Goal: Information Seeking & Learning: Learn about a topic

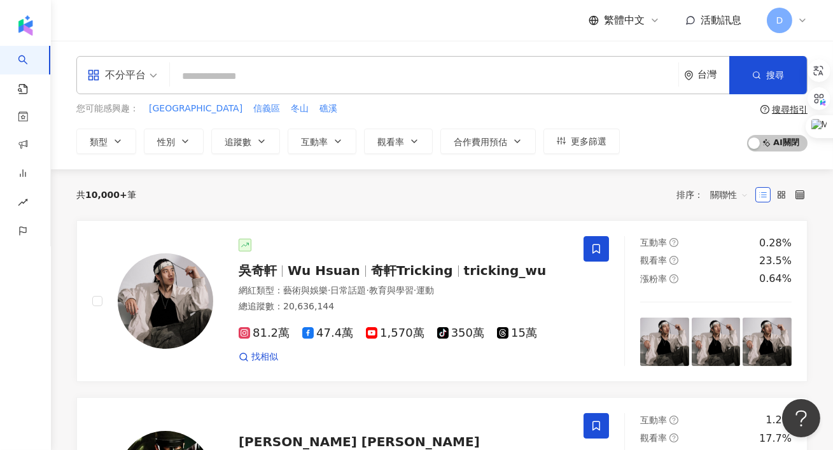
click at [216, 41] on header "繁體中文 活動訊息 D" at bounding box center [442, 20] width 782 height 41
click at [209, 73] on input "search" at bounding box center [424, 76] width 498 height 24
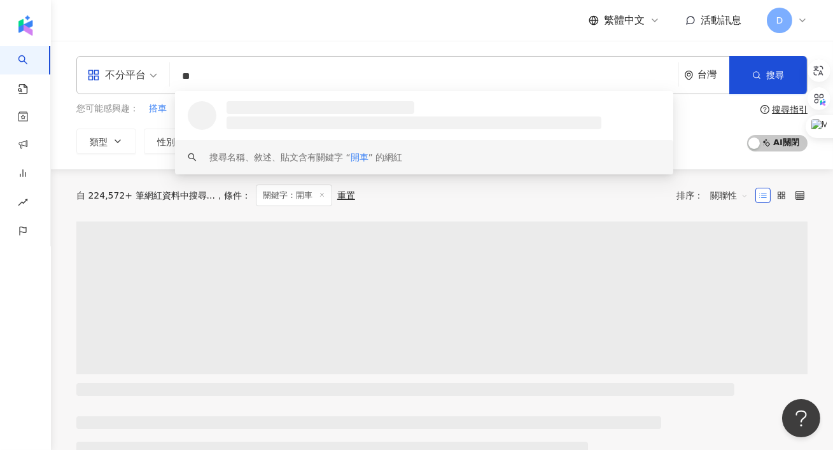
click at [246, 144] on div "搜尋名稱、敘述、貼文含有關鍵字 “ 開車 ” 的網紅" at bounding box center [424, 157] width 498 height 34
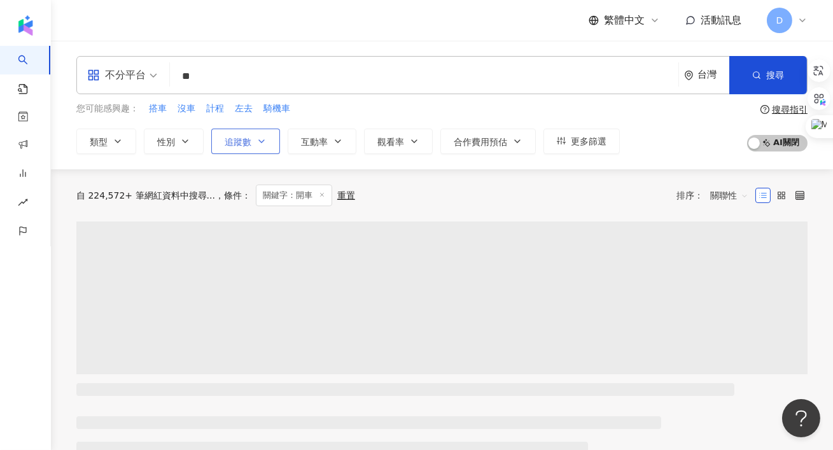
click at [258, 131] on button "追蹤數" at bounding box center [245, 141] width 69 height 25
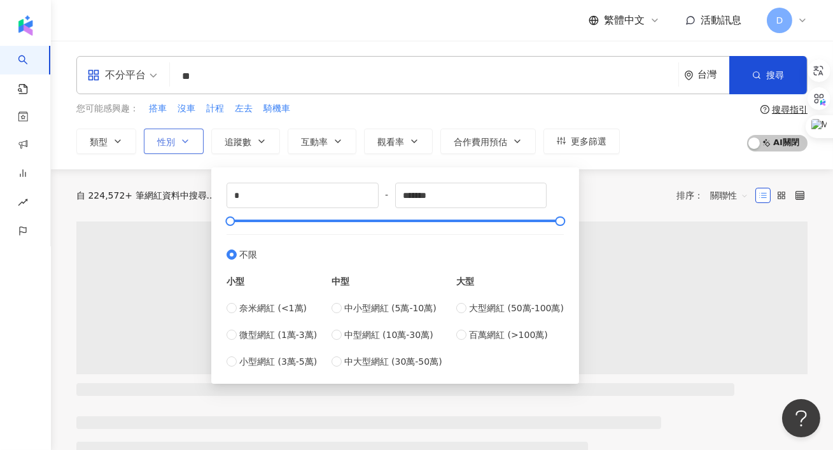
click at [177, 150] on button "性別" at bounding box center [174, 141] width 60 height 25
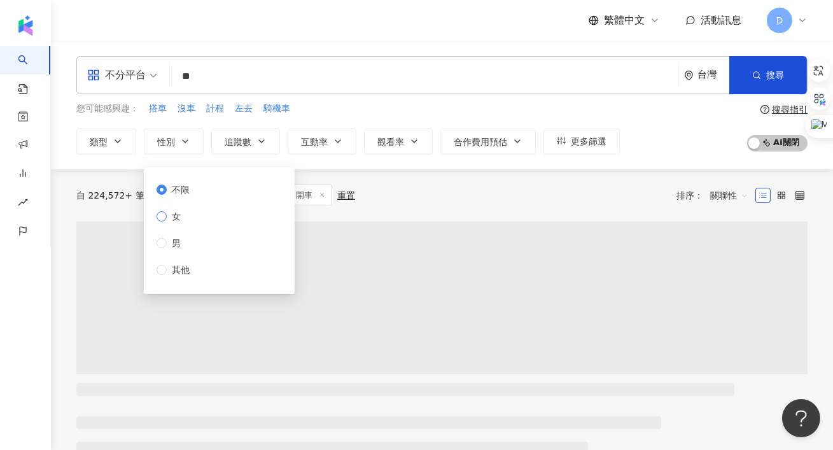
click at [167, 219] on span "女" at bounding box center [176, 216] width 19 height 14
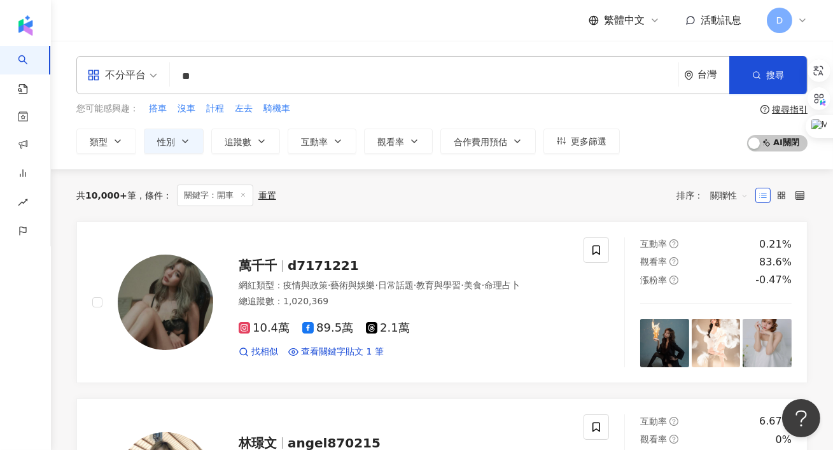
click at [113, 163] on div "不分平台 ** 台灣 搜尋 loading keyword 搜尋名稱、敘述、貼文含有關鍵字 “ 開車 ” 的網紅 您可能感興趣： 搭車 沒車 計程 左去 騎機…" at bounding box center [442, 105] width 782 height 129
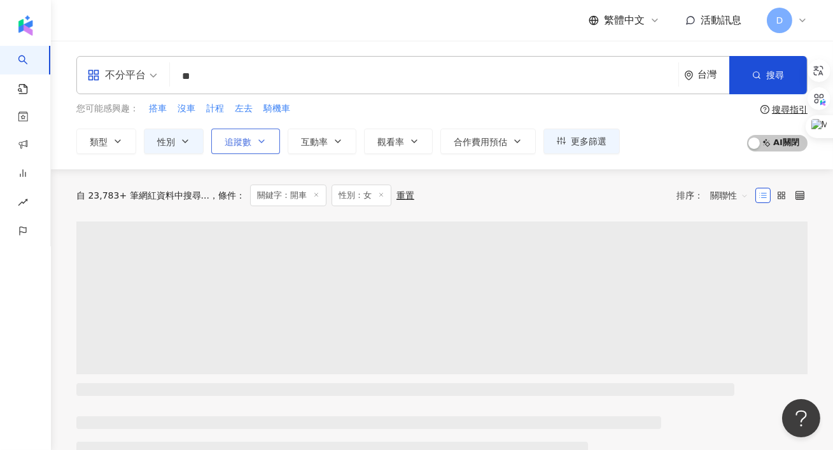
click at [253, 144] on button "追蹤數" at bounding box center [245, 141] width 69 height 25
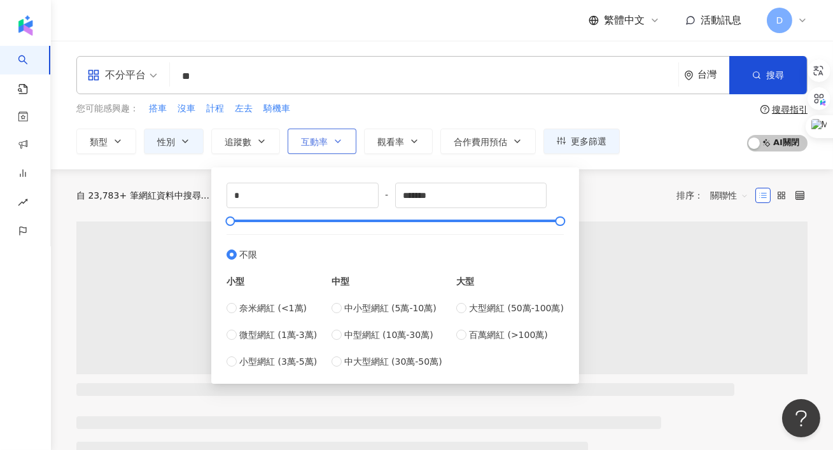
click at [339, 142] on icon "button" at bounding box center [338, 141] width 10 height 10
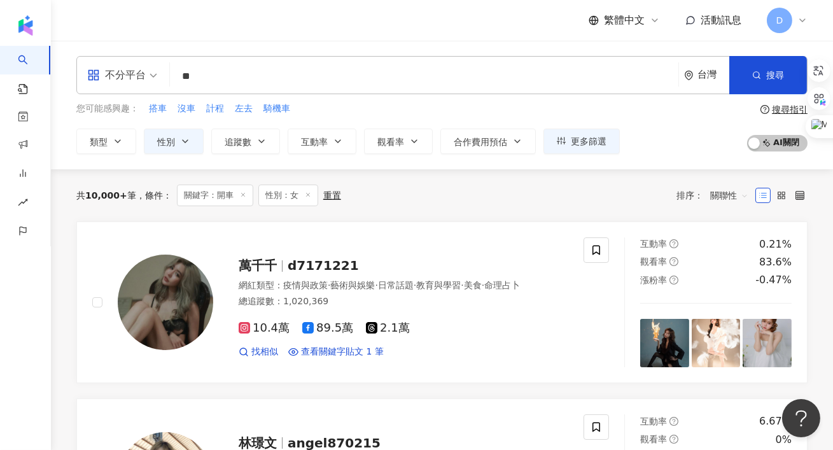
click at [326, 120] on div "您可能感興趣： 搭車 沒車 計程 左去 騎機車 類型 性別 追蹤數 互動率 觀看率 合作費用預估 更多篩選 * - ******* 不限 小型 奈米網紅 (<…" at bounding box center [347, 128] width 543 height 52
click at [121, 76] on div "不分平台" at bounding box center [116, 75] width 59 height 20
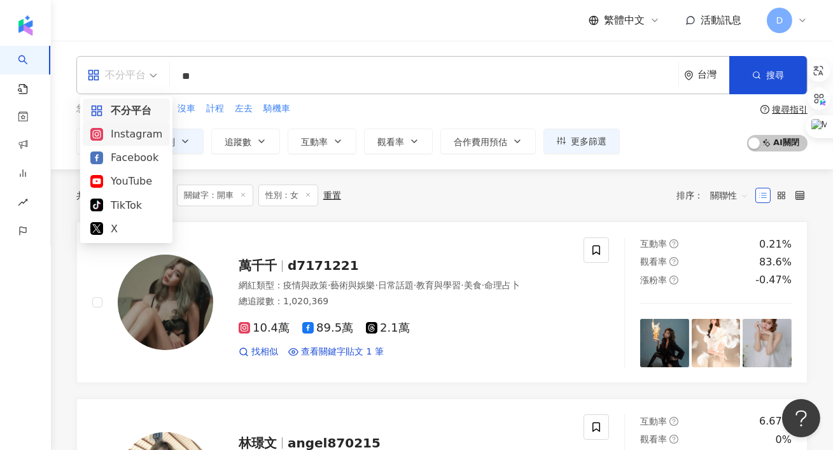
click at [120, 139] on div "Instagram" at bounding box center [126, 134] width 72 height 16
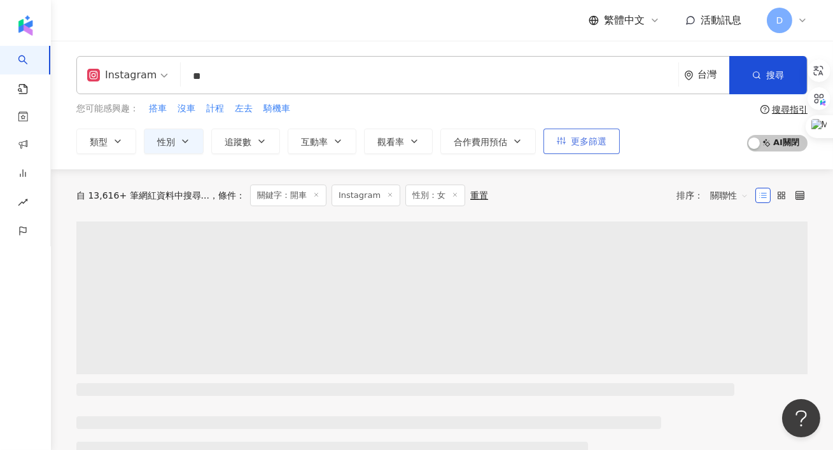
click at [583, 139] on span "更多篩選" at bounding box center [589, 141] width 36 height 10
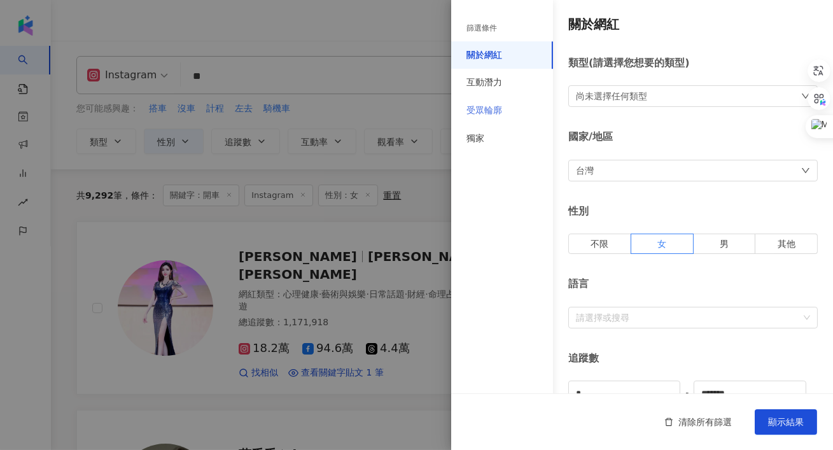
click at [498, 118] on div "受眾輪廓" at bounding box center [502, 111] width 102 height 28
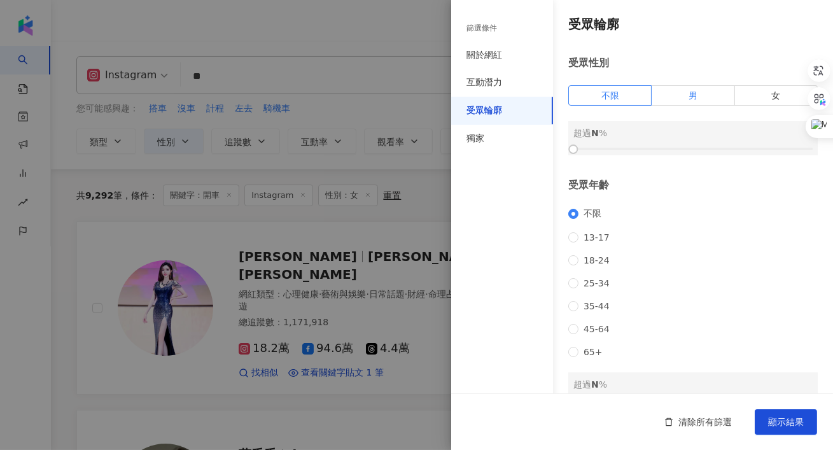
click at [675, 102] on label "男" at bounding box center [692, 95] width 83 height 20
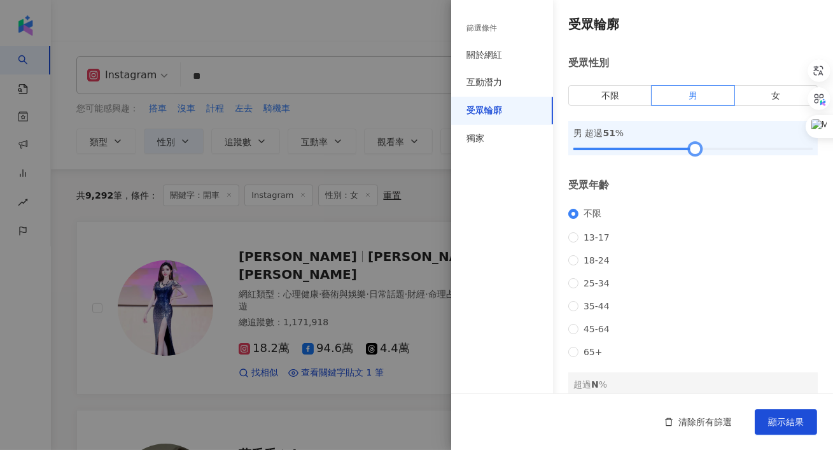
drag, startPoint x: 574, startPoint y: 149, endPoint x: 695, endPoint y: 164, distance: 122.4
click at [695, 164] on div "受眾輪廓 受眾性別 不限 男 女 男 超過 51 % 受眾年齡 不限 13-17 18-24 25-34 35-44 45-64 65+ 超過 N % 受眾國…" at bounding box center [642, 272] width 382 height 545
click at [766, 425] on button "顯示結果" at bounding box center [786, 421] width 62 height 25
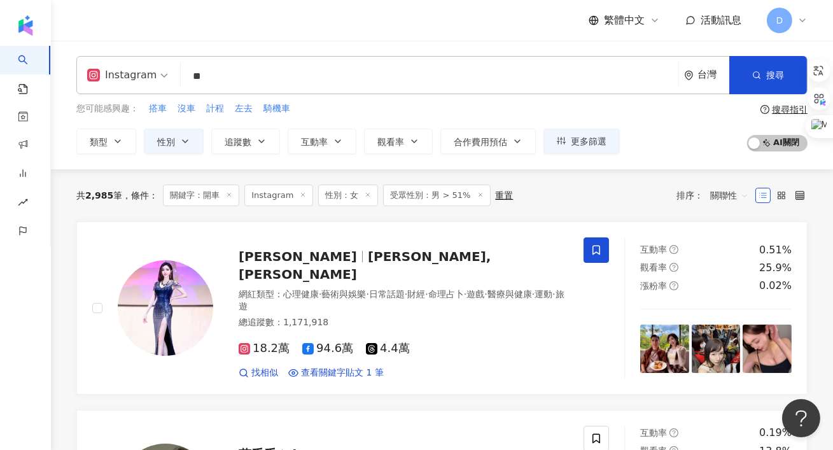
click at [146, 82] on div "Instagram" at bounding box center [121, 75] width 69 height 20
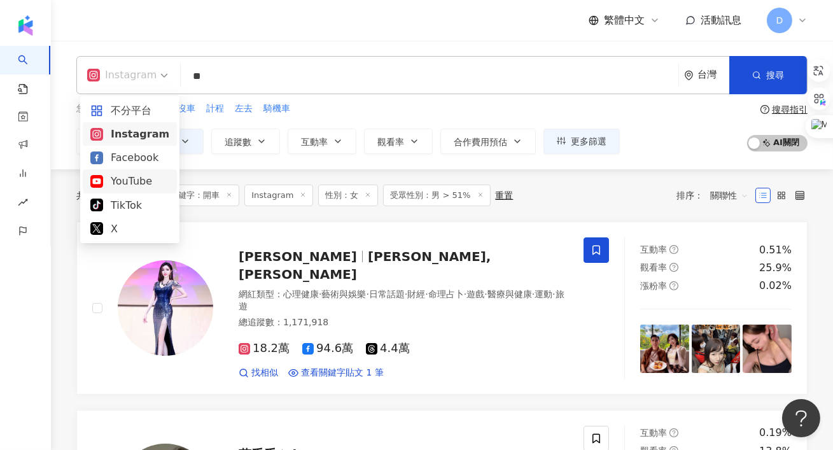
click at [143, 181] on div "YouTube" at bounding box center [129, 181] width 79 height 16
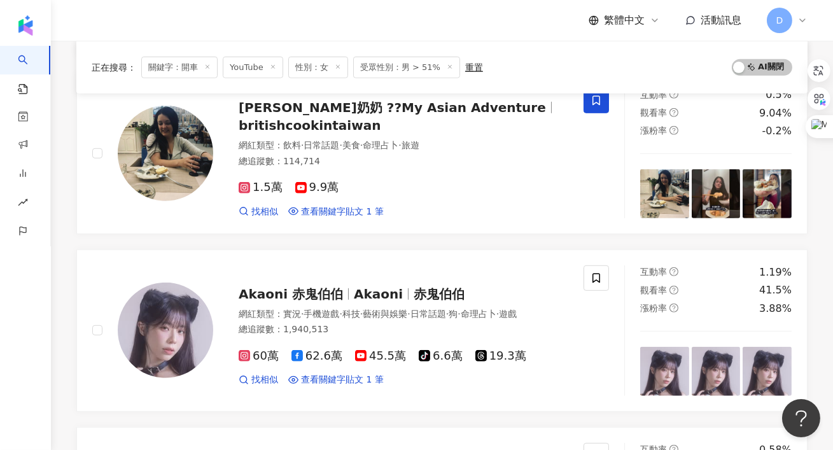
scroll to position [2007, 0]
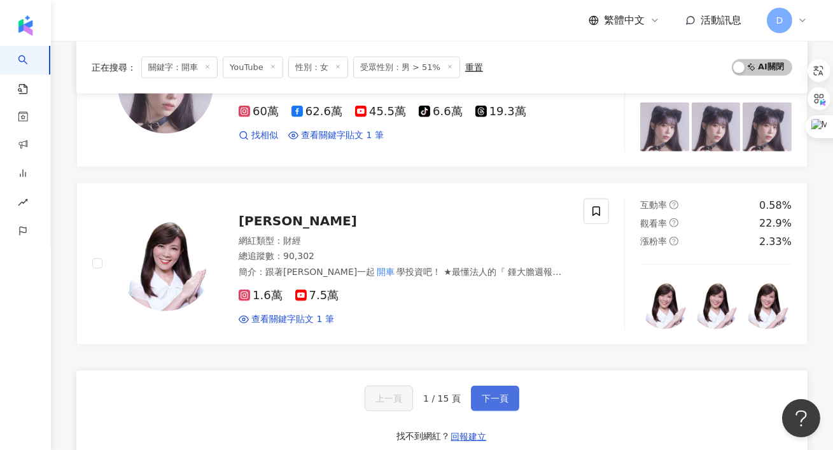
click at [482, 393] on span "下一頁" at bounding box center [495, 398] width 27 height 10
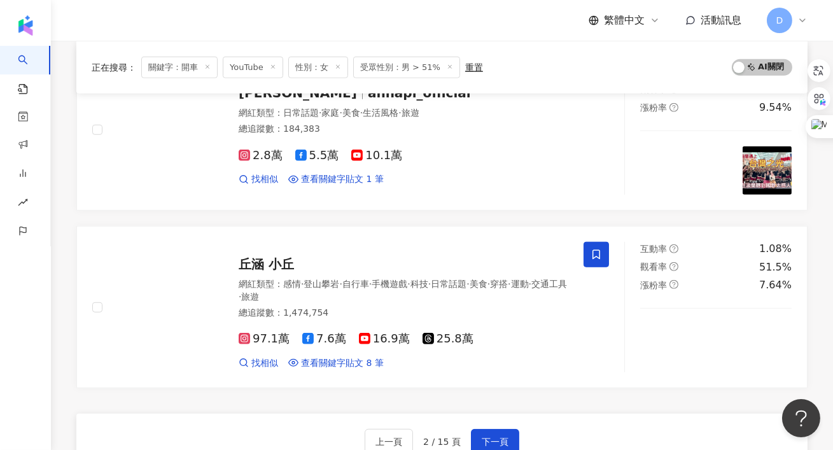
scroll to position [1886, 0]
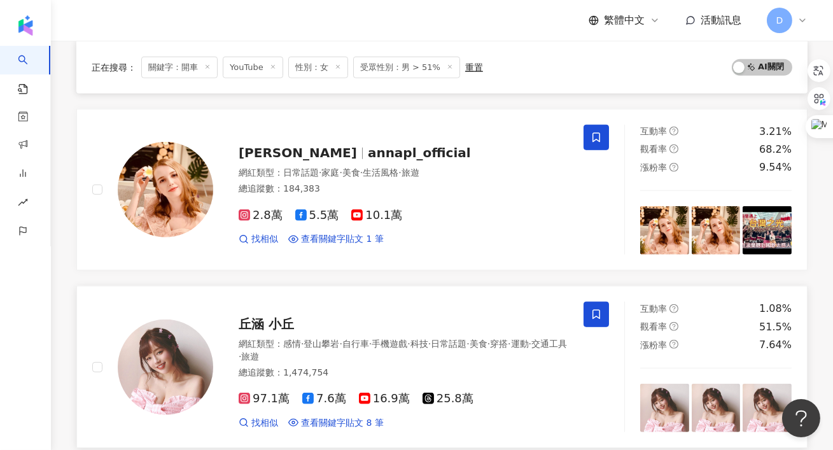
click at [280, 319] on span "丘涵 小丘" at bounding box center [266, 323] width 55 height 15
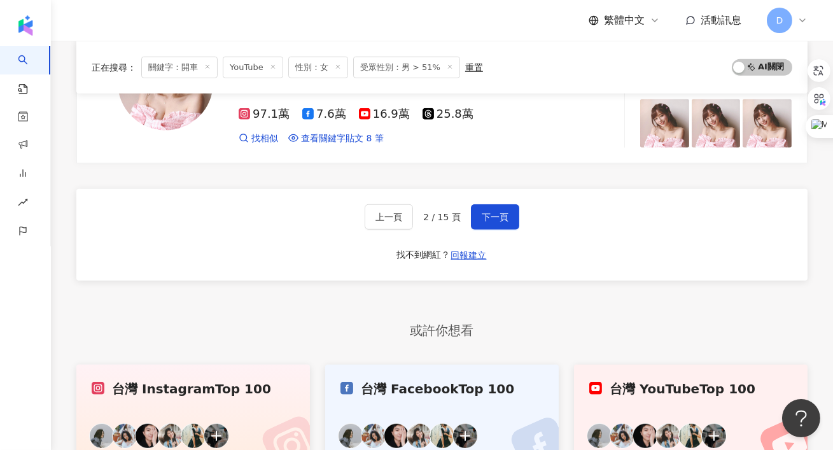
scroll to position [2180, 0]
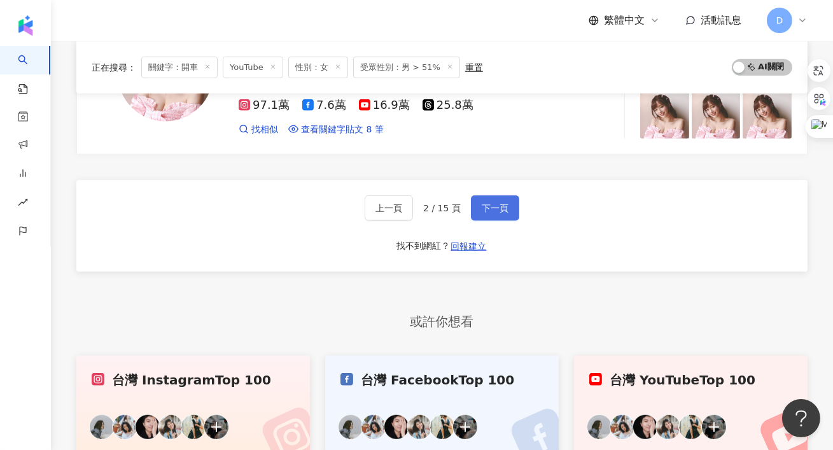
click at [516, 196] on button "下一頁" at bounding box center [495, 207] width 48 height 25
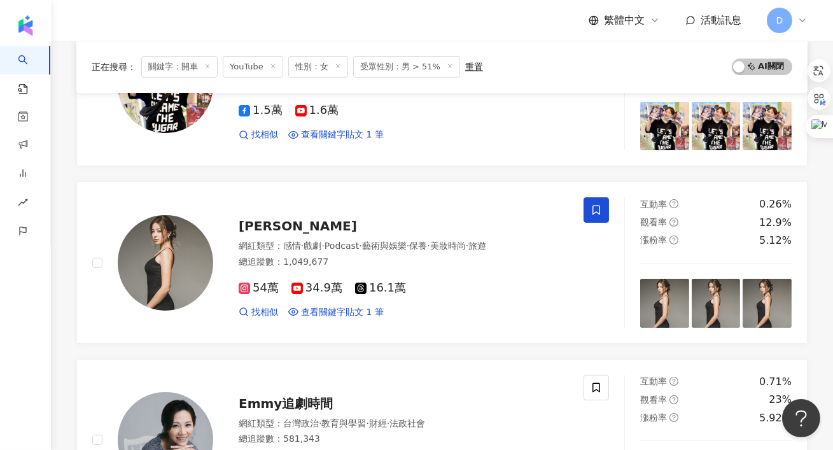
scroll to position [444, 0]
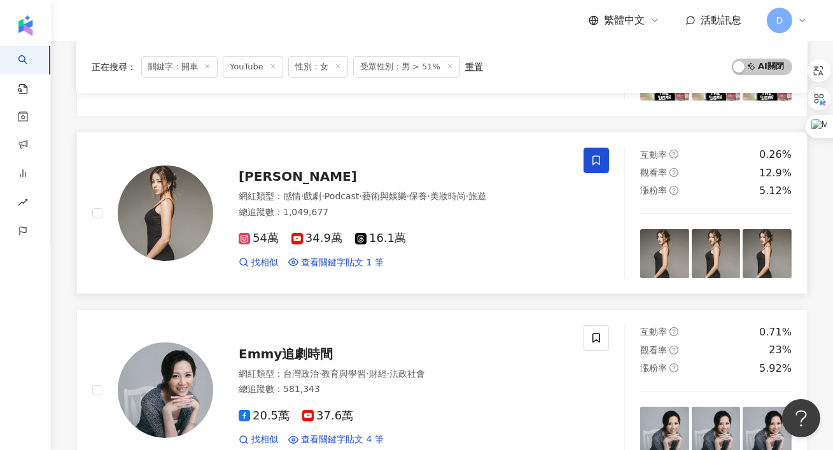
click at [287, 188] on div "Peggy Chen 網紅類型 ： 感情 · 戲劇 · Podcast · 藝術與娛樂 · 保養 · 美妝時尚 · 旅遊 總追蹤數 ： 1,049,677 5…" at bounding box center [390, 212] width 355 height 111
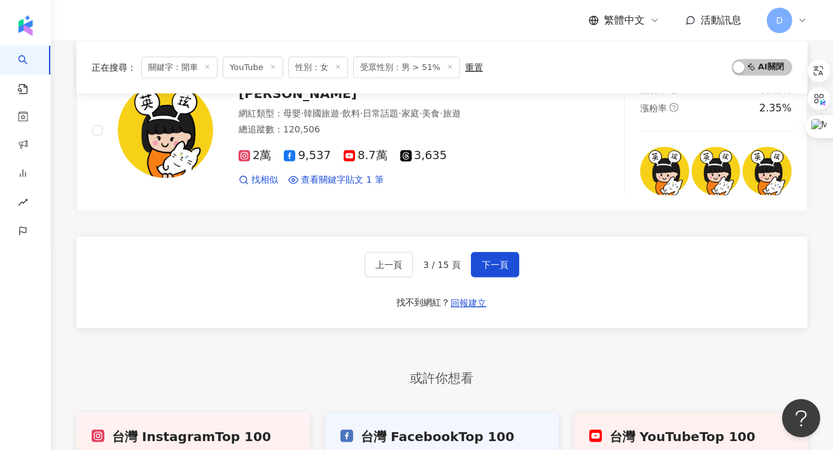
scroll to position [2085, 0]
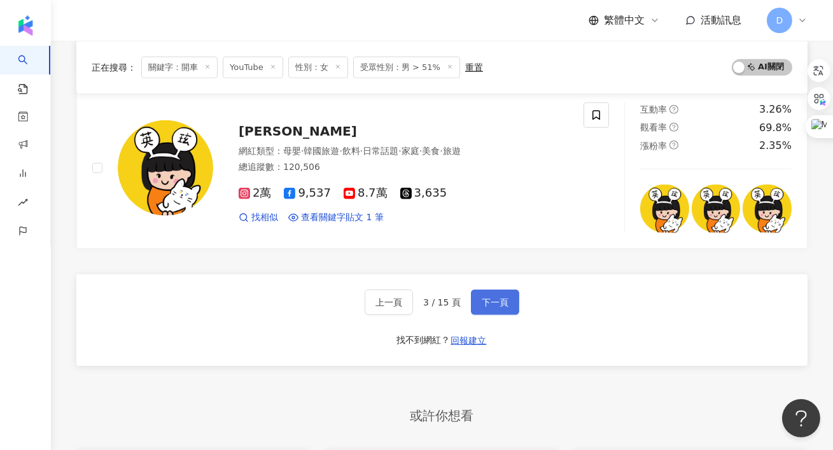
click at [496, 304] on span "下一頁" at bounding box center [495, 302] width 27 height 10
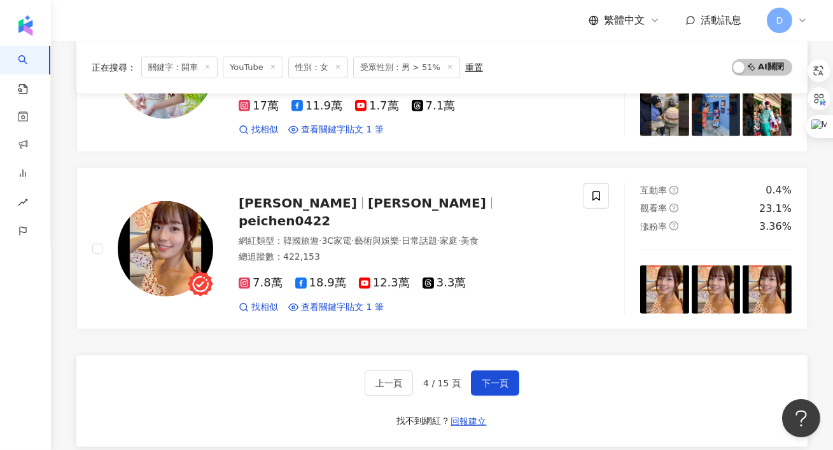
scroll to position [2022, 0]
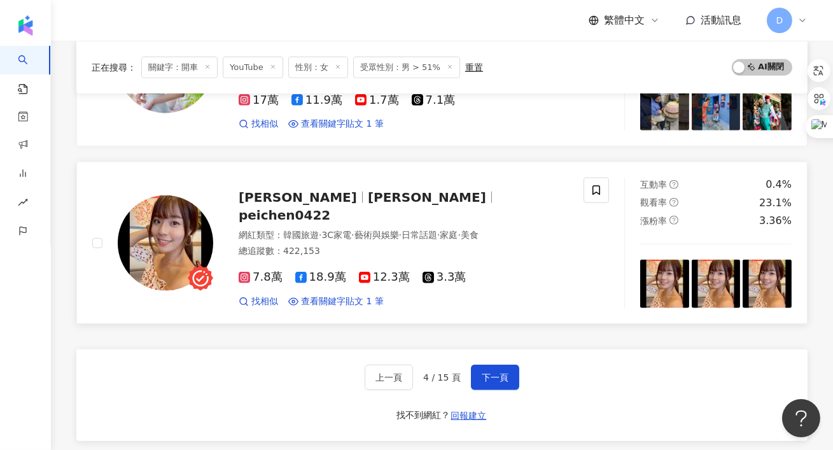
click at [338, 199] on div "宇恩 宇恩yu_n peichen0422" at bounding box center [404, 206] width 330 height 36
click at [496, 372] on span "下一頁" at bounding box center [495, 377] width 27 height 10
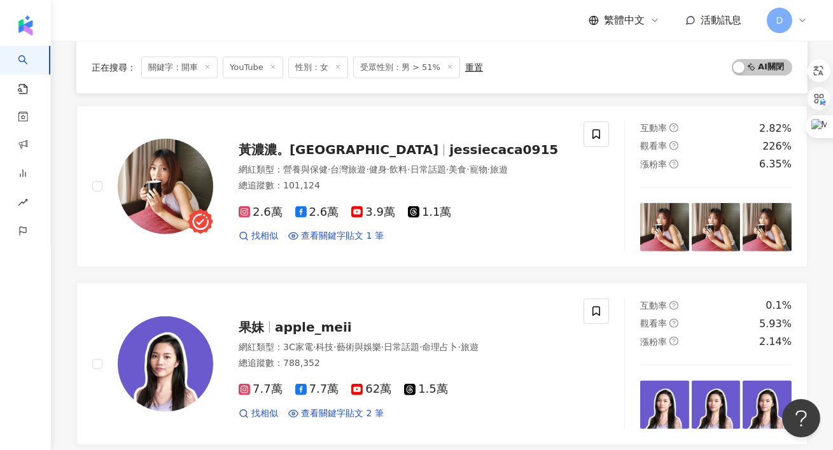
scroll to position [2059, 0]
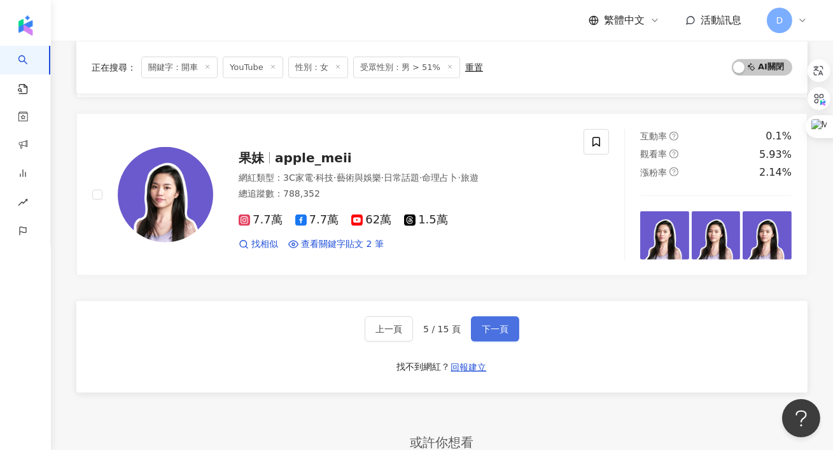
click at [482, 324] on span "下一頁" at bounding box center [495, 329] width 27 height 10
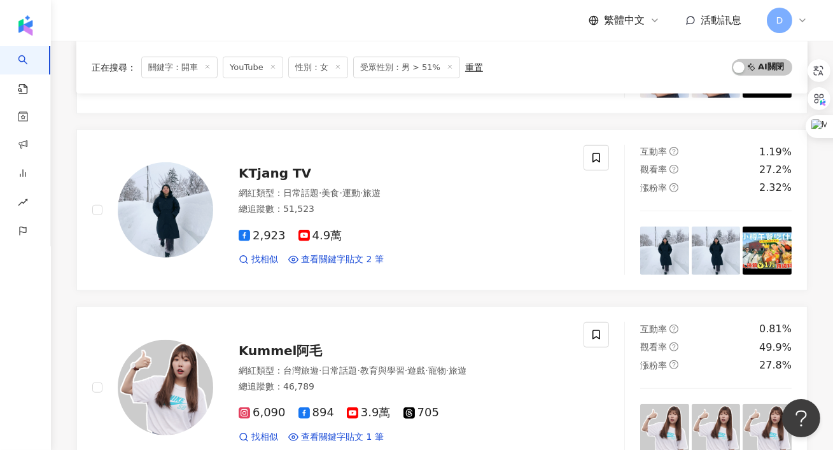
scroll to position [2042, 0]
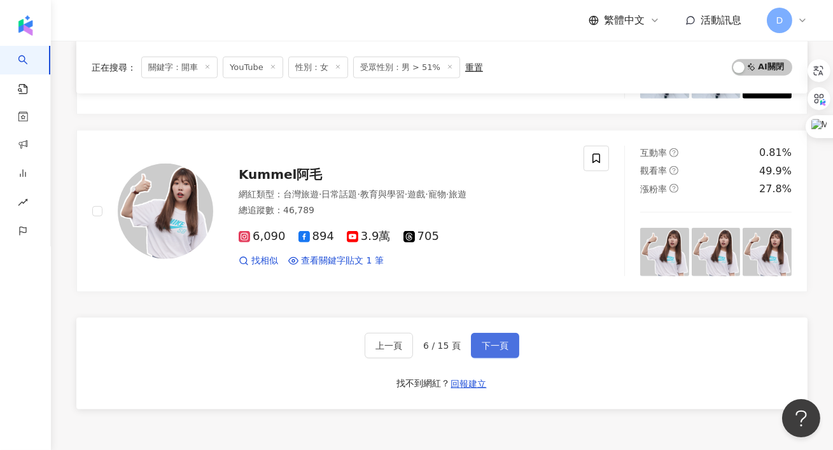
click at [487, 352] on button "下一頁" at bounding box center [495, 345] width 48 height 25
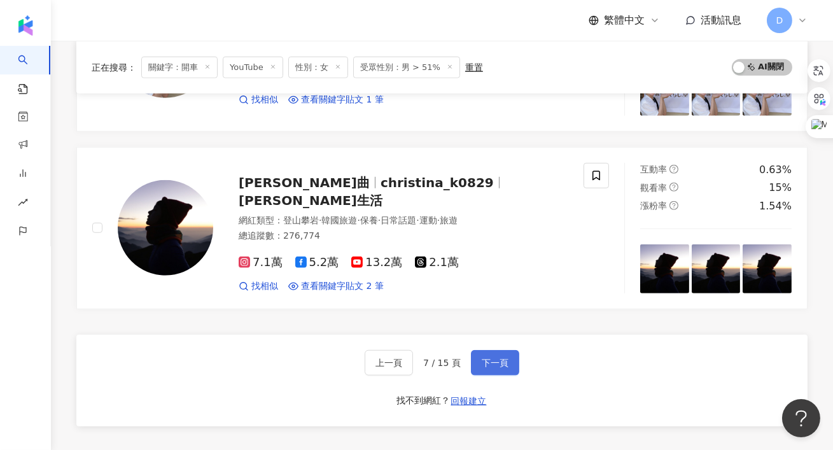
click at [492, 358] on span "下一頁" at bounding box center [495, 363] width 27 height 10
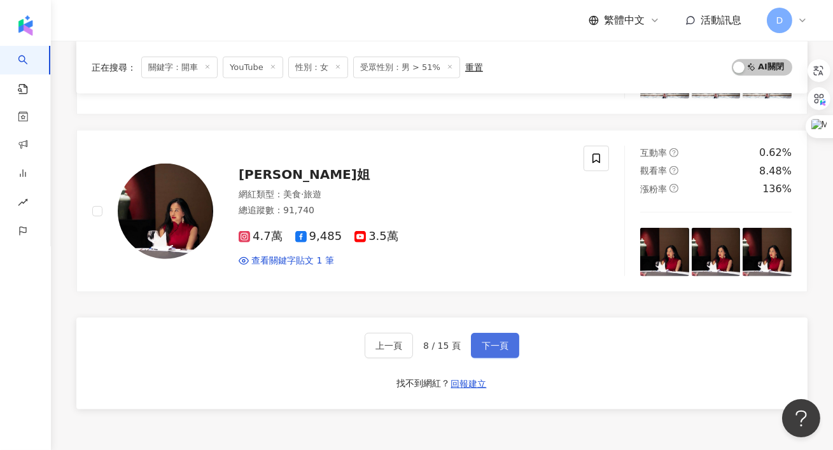
click at [496, 340] on span "下一頁" at bounding box center [495, 345] width 27 height 10
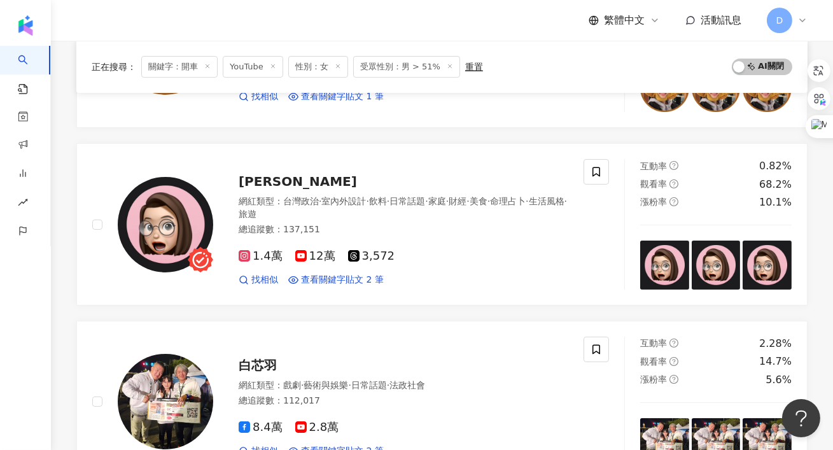
scroll to position [289, 0]
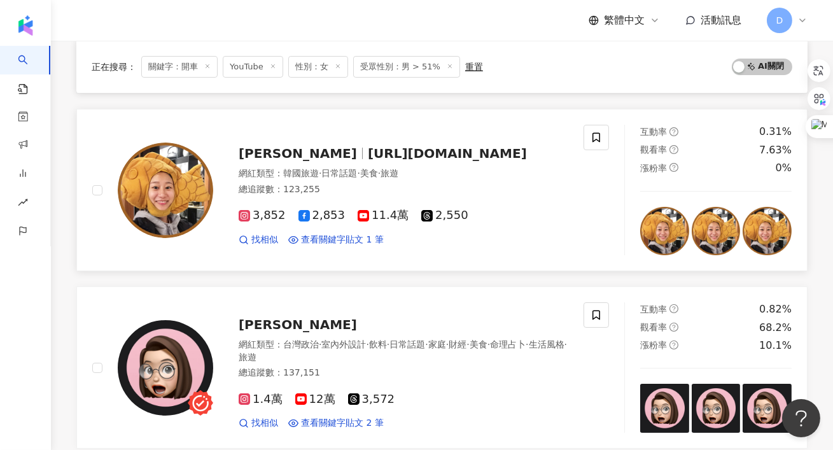
click at [309, 155] on span "金多多Dada Kim" at bounding box center [298, 153] width 118 height 15
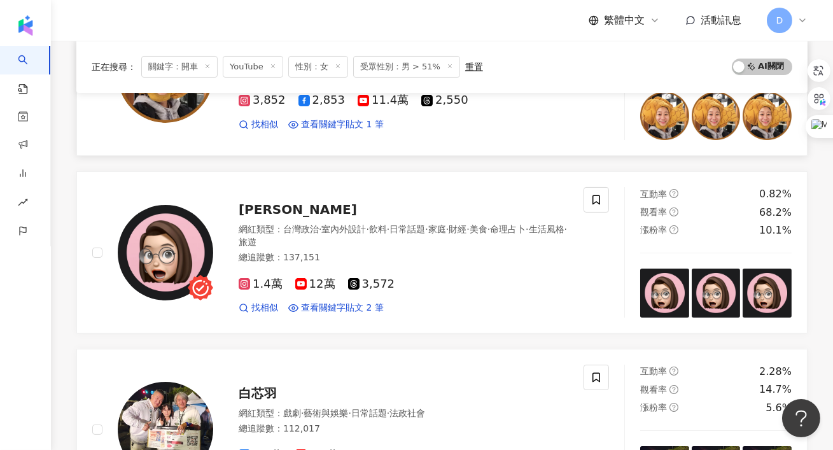
scroll to position [443, 0]
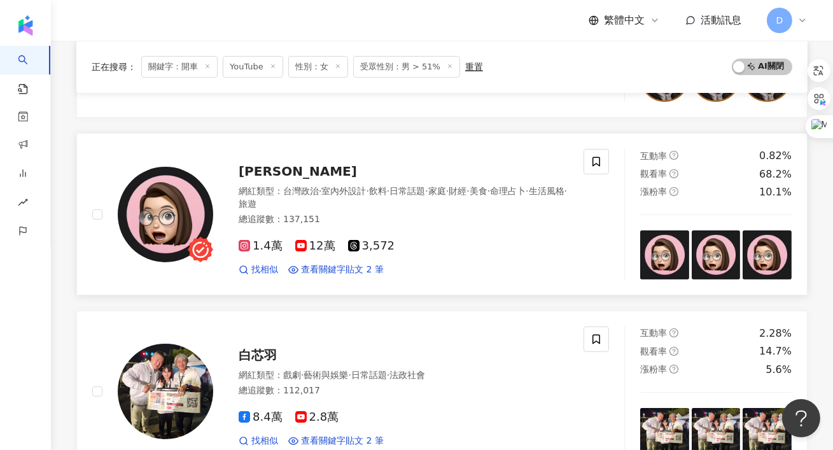
click at [251, 175] on span "Alf 奧菠" at bounding box center [298, 171] width 118 height 15
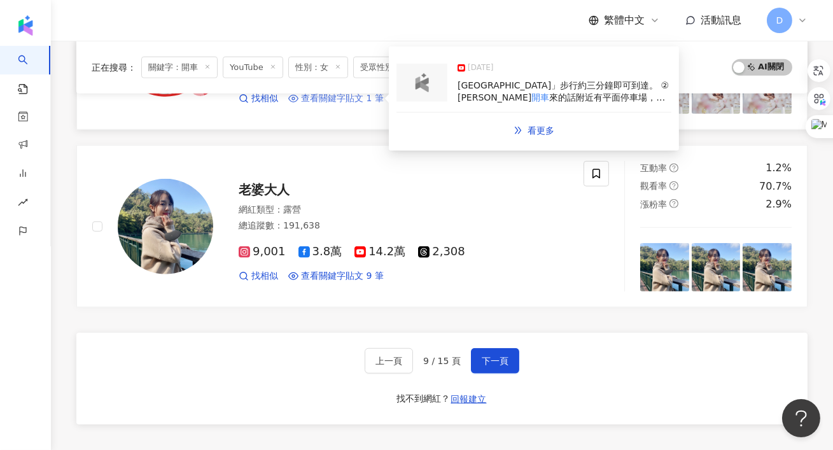
scroll to position [2089, 0]
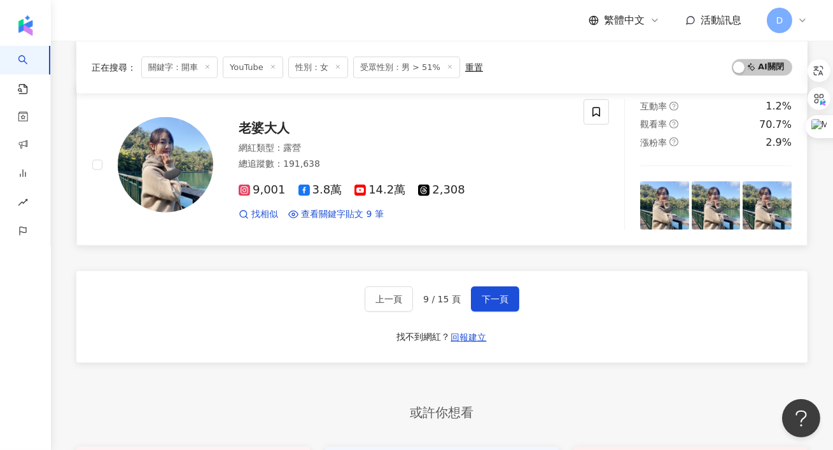
click at [275, 132] on div "老婆大人" at bounding box center [404, 128] width 330 height 18
click at [504, 294] on span "下一頁" at bounding box center [495, 299] width 27 height 10
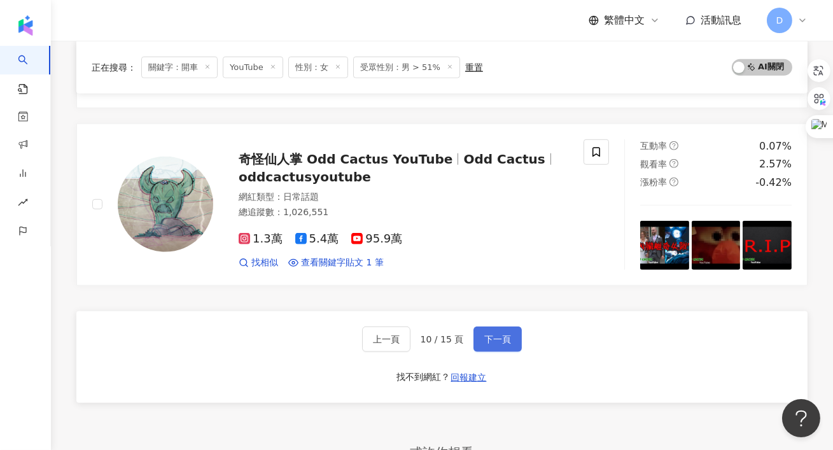
click at [484, 326] on button "下一頁" at bounding box center [497, 338] width 48 height 25
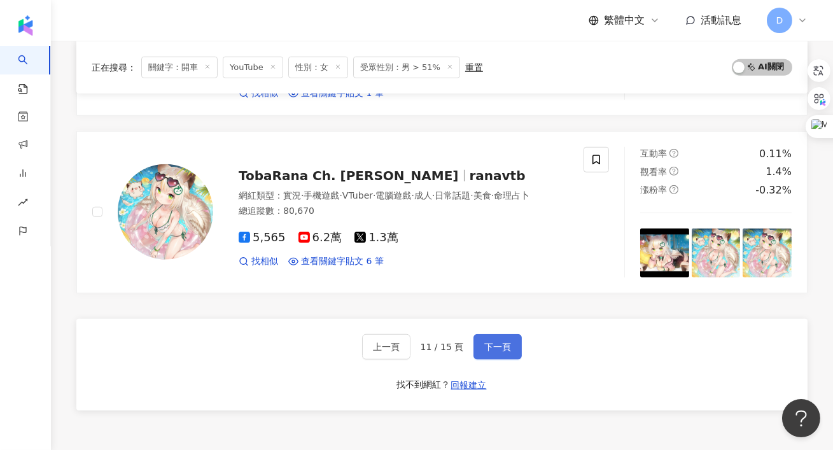
scroll to position [2119, 0]
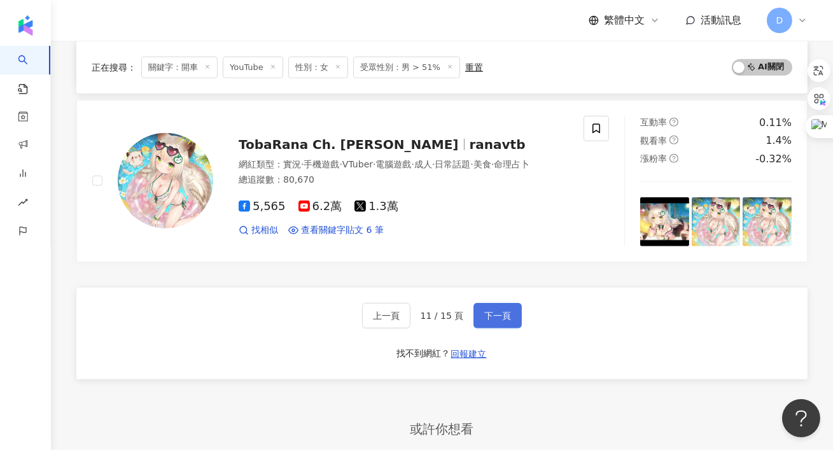
click at [484, 310] on span "下一頁" at bounding box center [497, 315] width 27 height 10
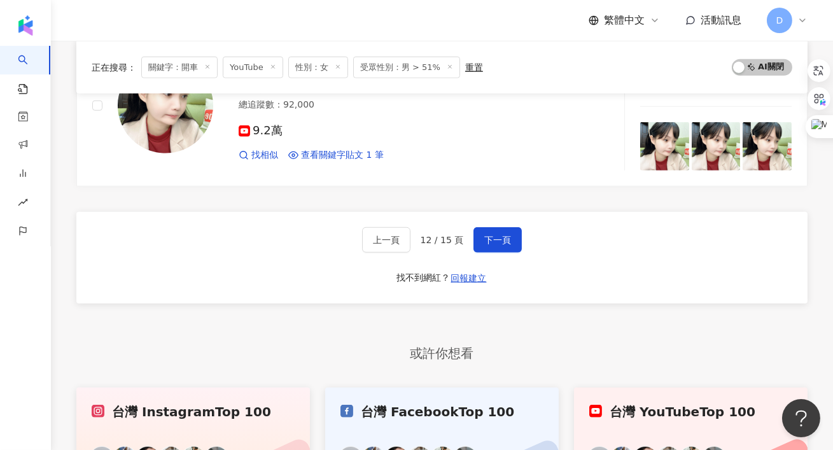
scroll to position [2206, 0]
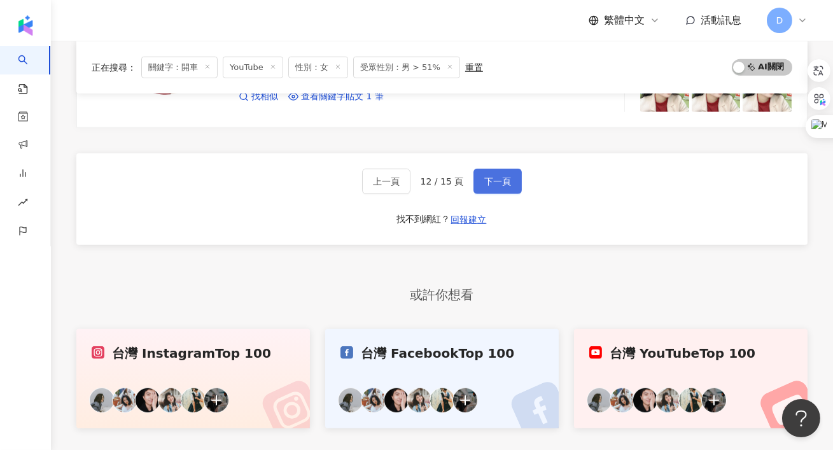
click at [504, 183] on span "下一頁" at bounding box center [497, 181] width 27 height 10
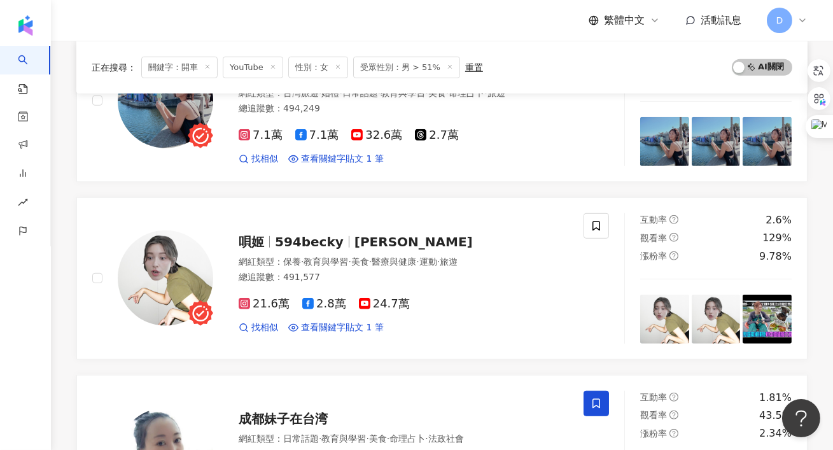
scroll to position [1486, 0]
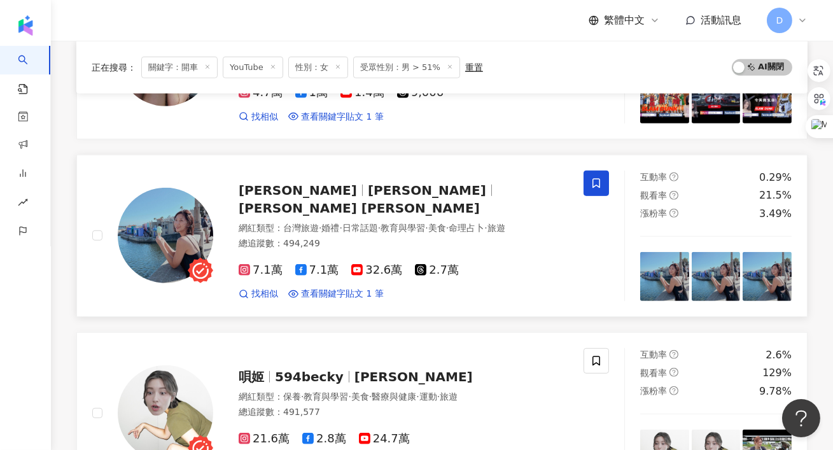
click at [389, 204] on span "林宣 Xuan Lin" at bounding box center [359, 207] width 241 height 15
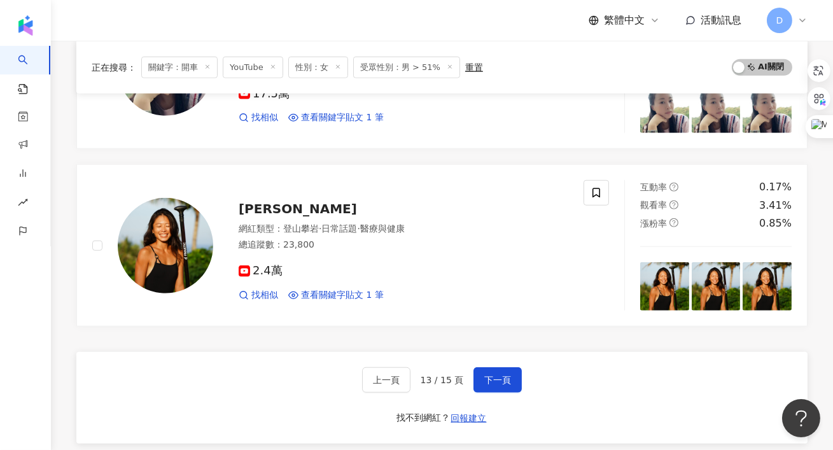
scroll to position [2018, 0]
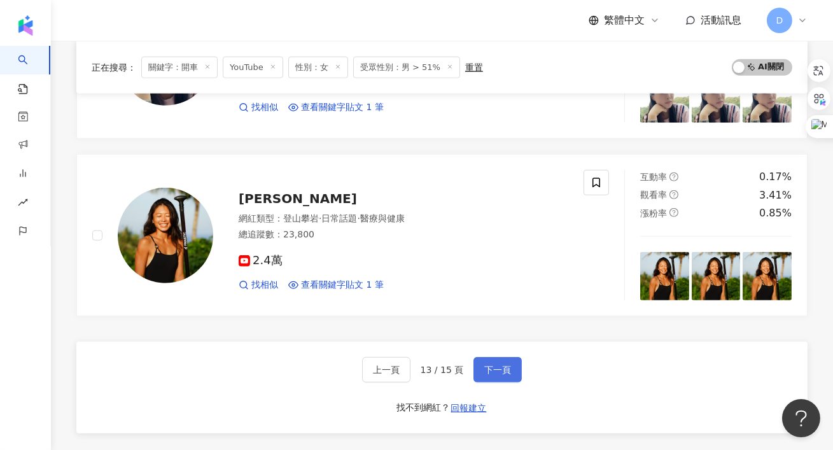
click at [494, 365] on span "下一頁" at bounding box center [497, 370] width 27 height 10
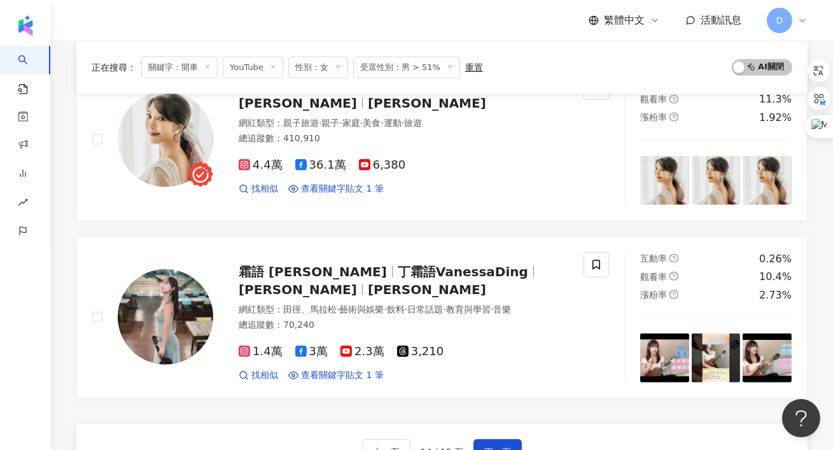
scroll to position [2103, 0]
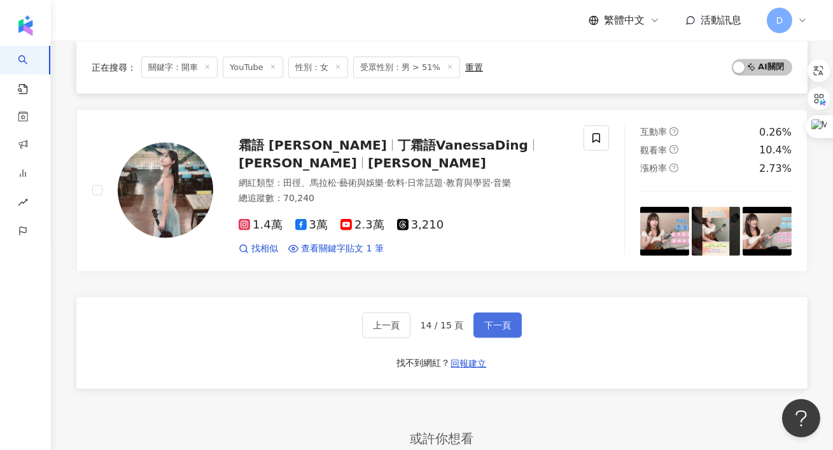
click at [508, 327] on span "下一頁" at bounding box center [497, 325] width 27 height 10
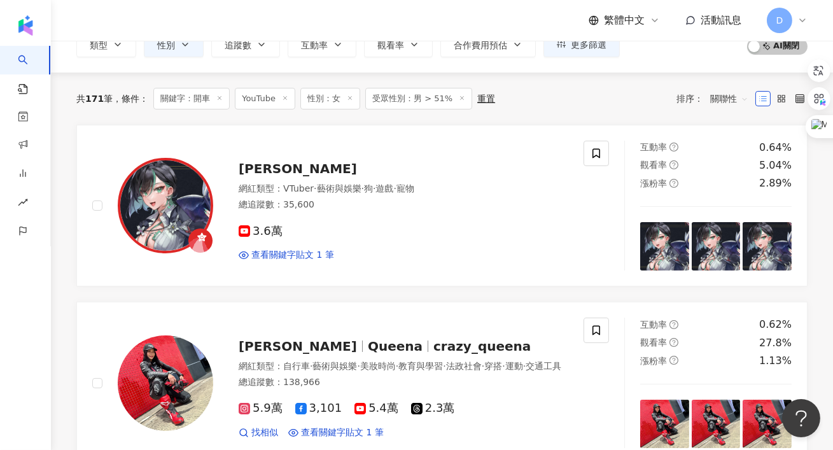
scroll to position [0, 0]
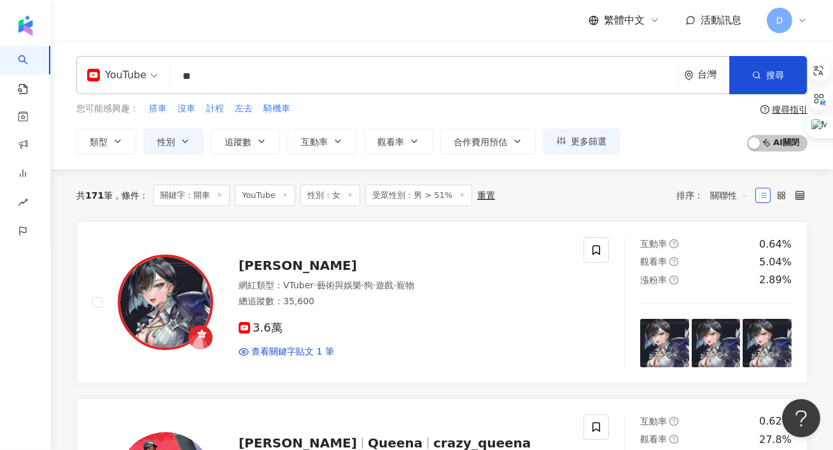
click at [285, 85] on input "**" at bounding box center [425, 76] width 498 height 24
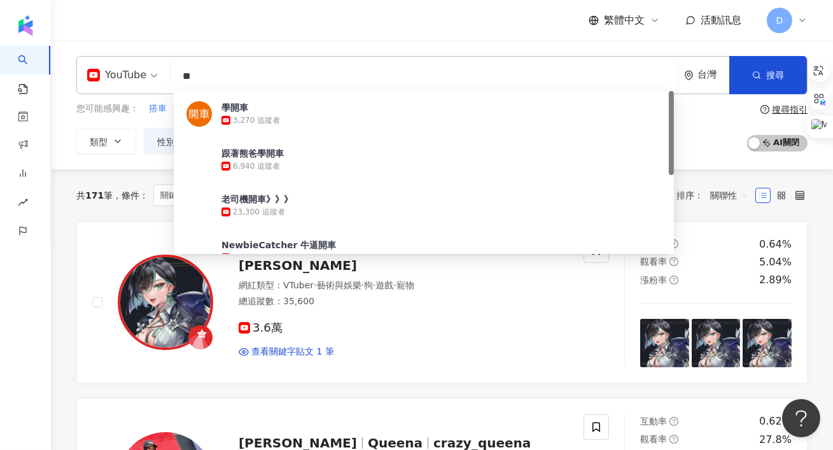
type input "*"
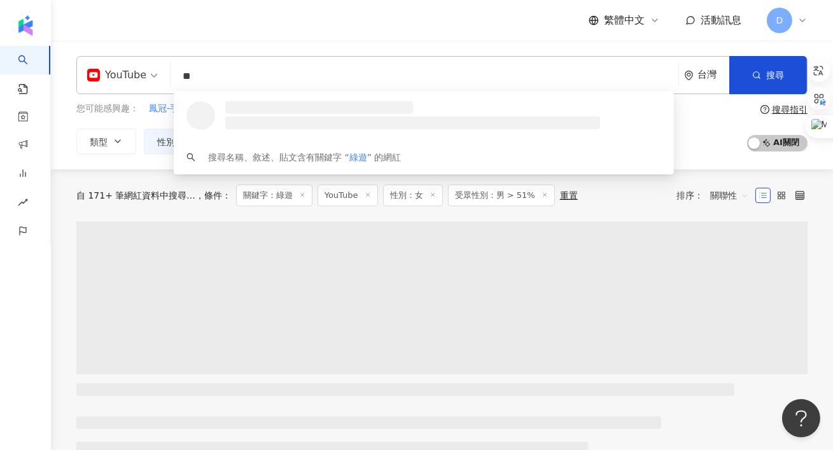
type input "*"
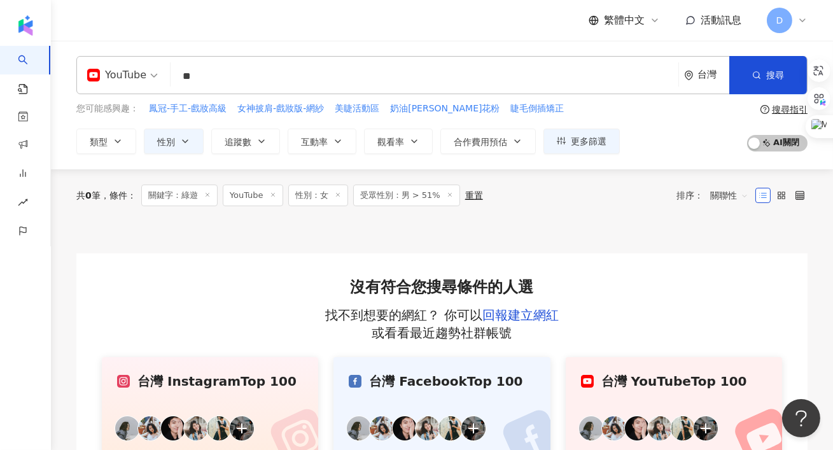
type input "**"
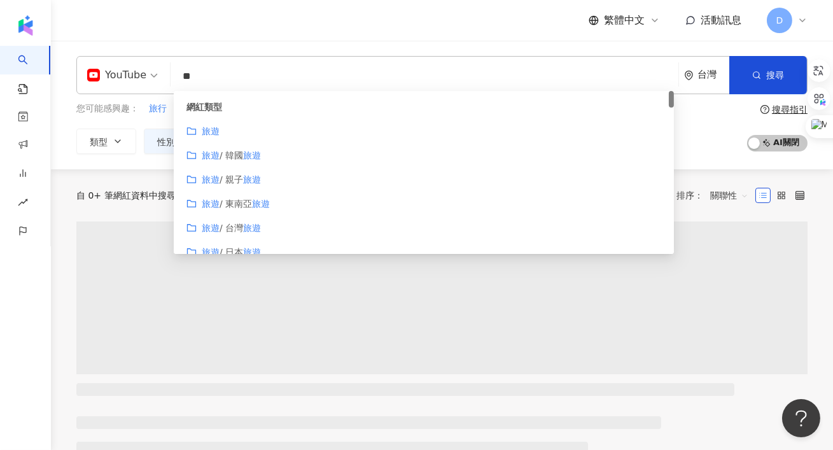
click at [282, 50] on div "YouTube ** 台灣 搜尋 customizedTag 網紅類型 旅遊 旅遊 / 韓國 旅遊 旅遊 / 親子 旅遊 旅遊 / 東南亞 旅遊 旅遊 / 台…" at bounding box center [442, 105] width 782 height 129
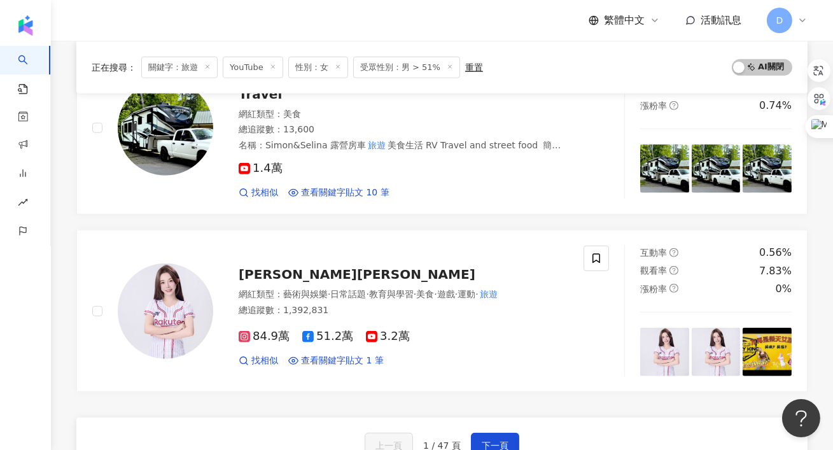
scroll to position [2047, 0]
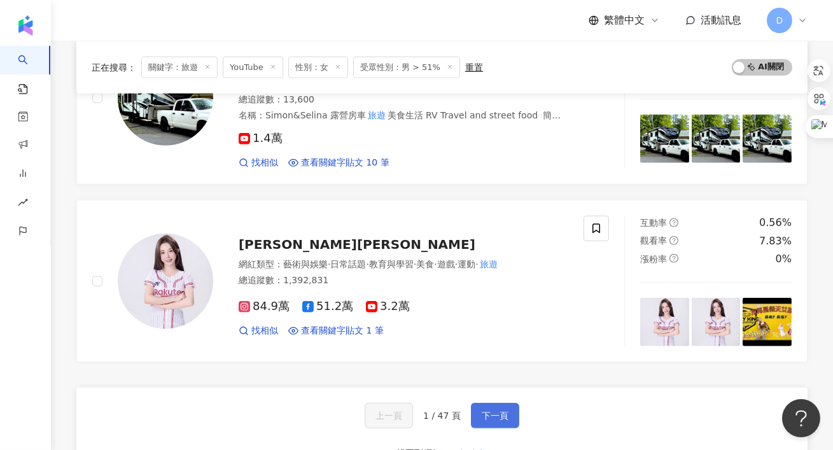
click at [480, 403] on button "下一頁" at bounding box center [495, 415] width 48 height 25
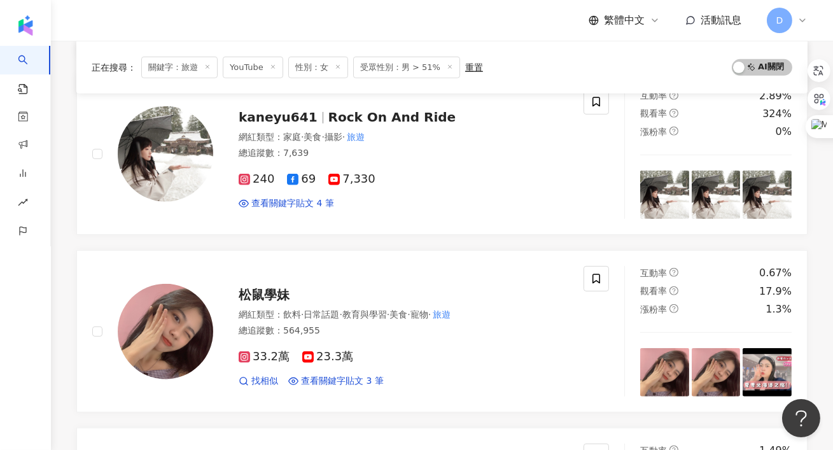
scroll to position [1566, 0]
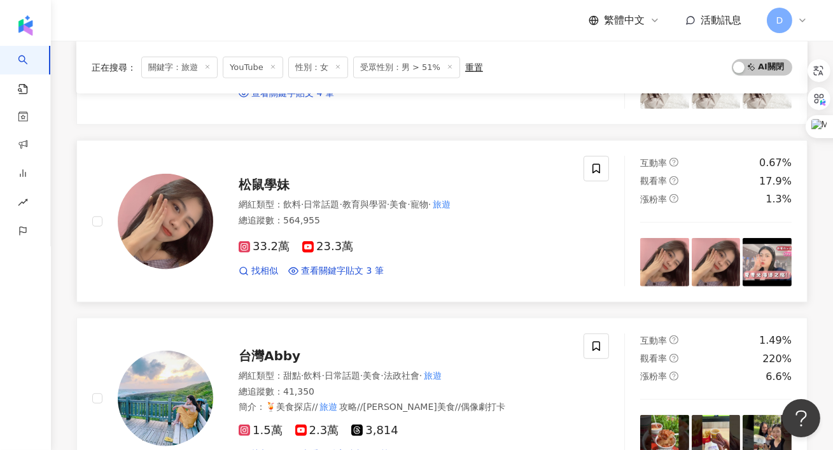
click at [287, 177] on span "松鼠學妹" at bounding box center [264, 184] width 51 height 15
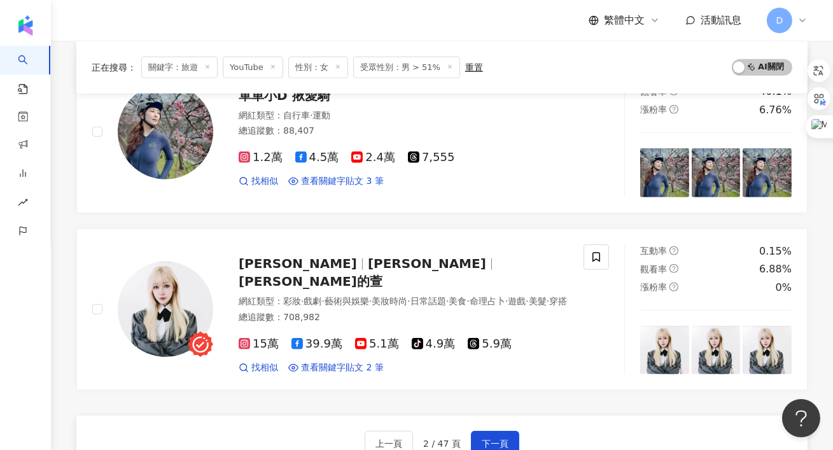
scroll to position [2056, 0]
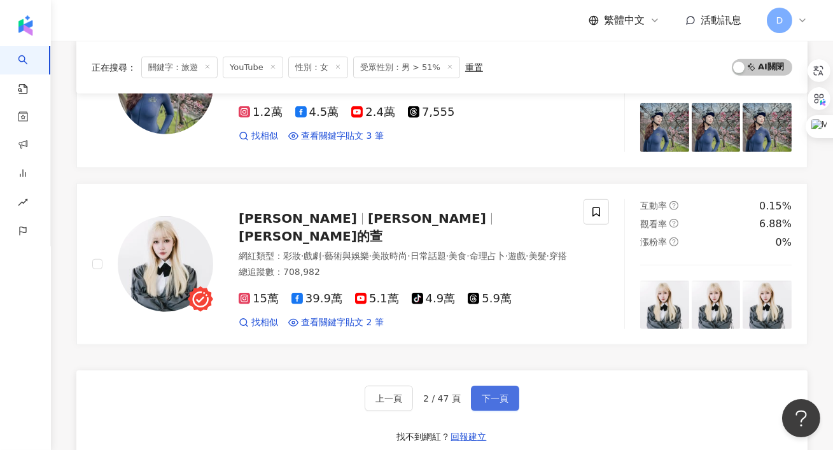
click at [489, 393] on span "下一頁" at bounding box center [495, 398] width 27 height 10
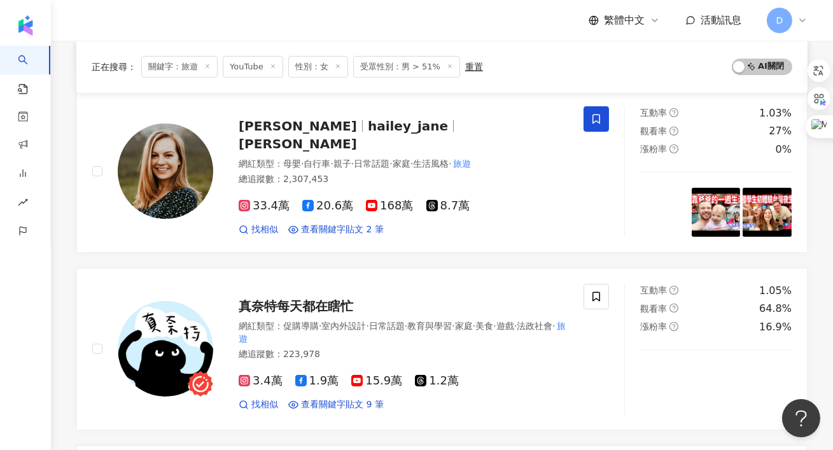
scroll to position [2067, 0]
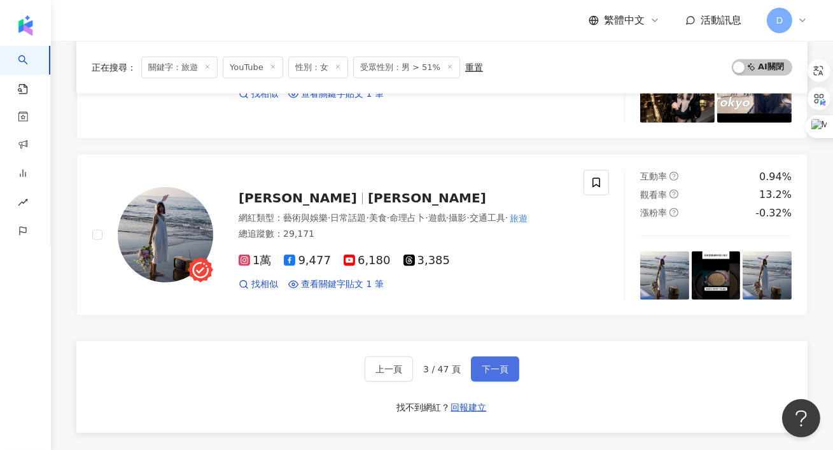
click at [489, 364] on span "下一頁" at bounding box center [495, 369] width 27 height 10
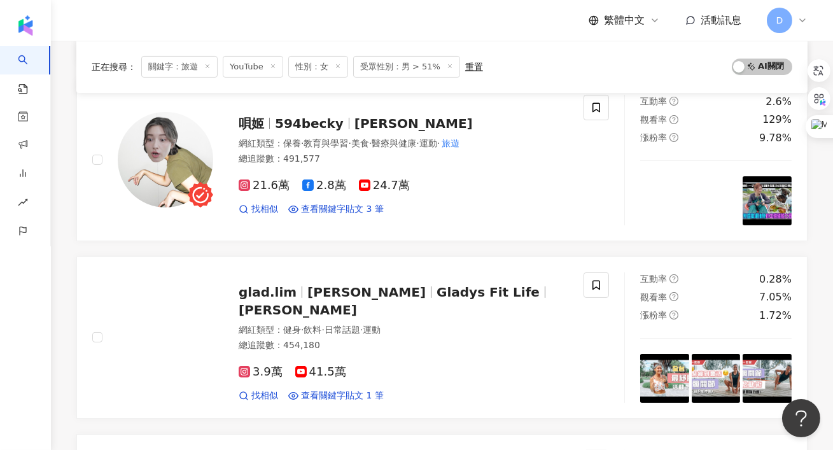
scroll to position [2042, 0]
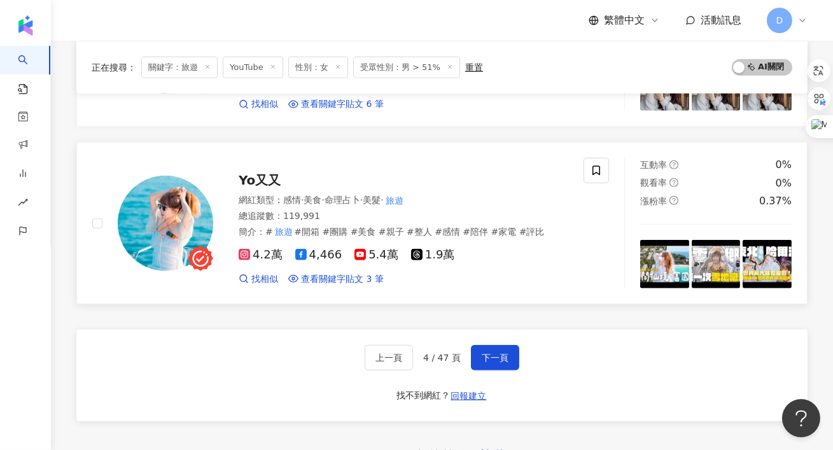
click at [268, 177] on span "Yo又又" at bounding box center [260, 179] width 42 height 15
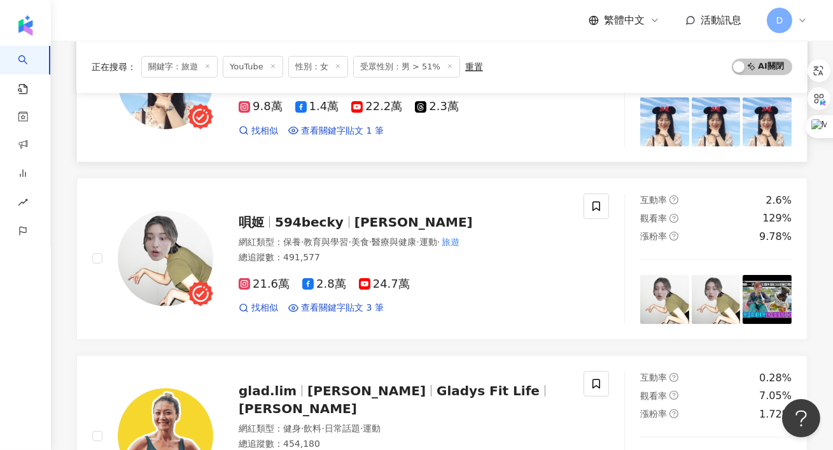
scroll to position [445, 0]
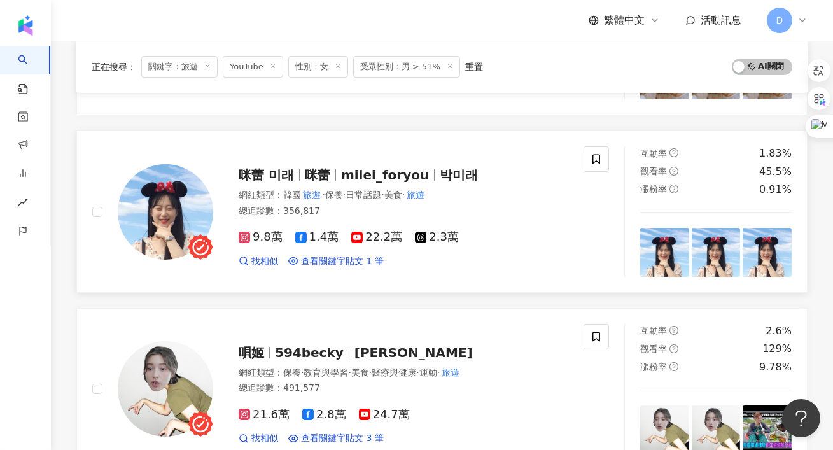
click at [352, 181] on div "咪蕾 미래 咪蕾 milei_foryou 박미래" at bounding box center [404, 175] width 330 height 18
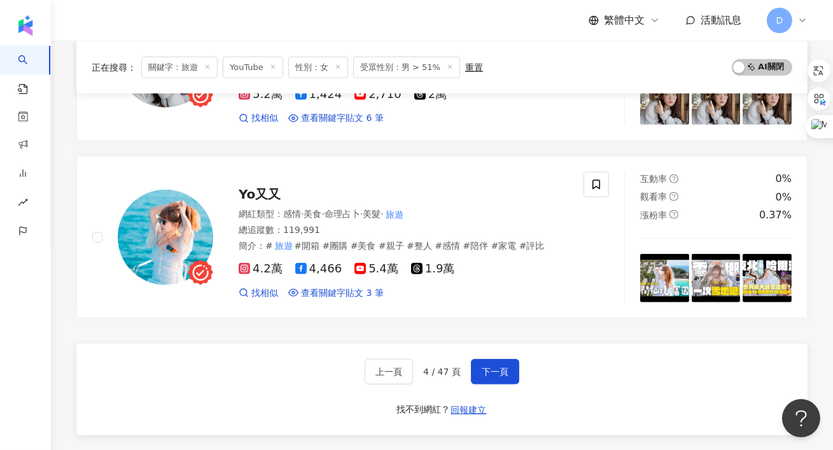
scroll to position [2077, 0]
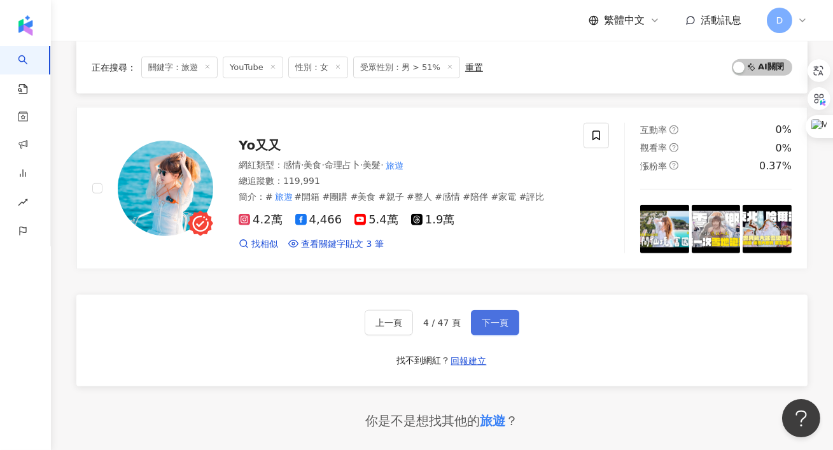
click at [503, 317] on span "下一頁" at bounding box center [495, 322] width 27 height 10
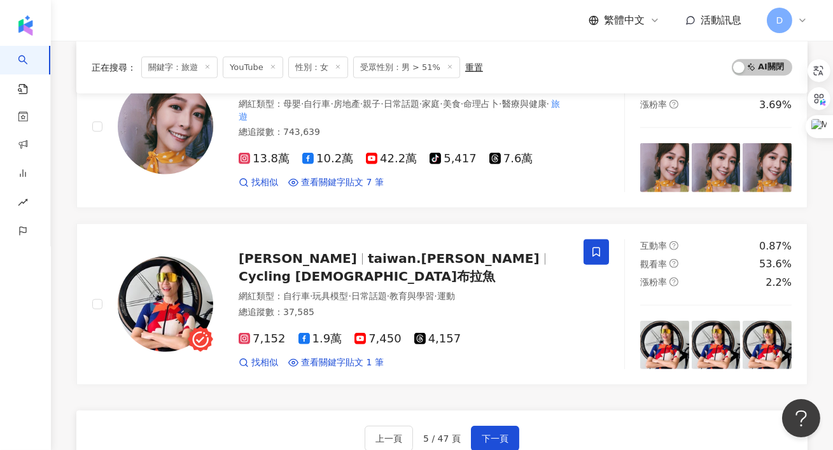
scroll to position [2101, 0]
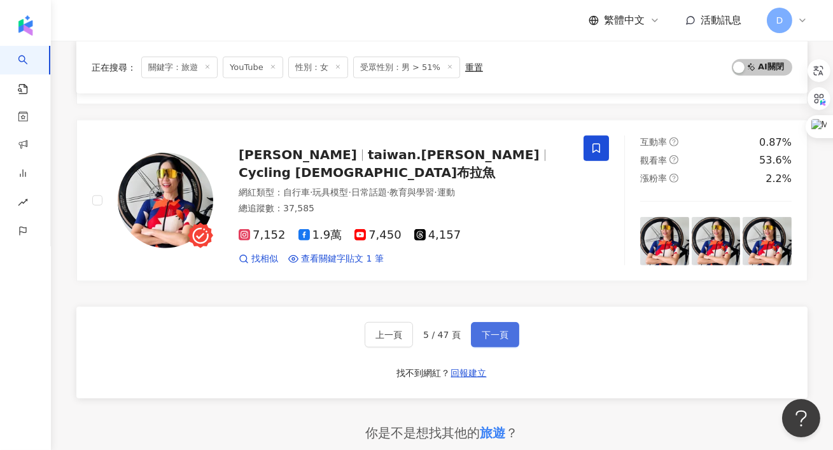
click at [482, 330] on span "下一頁" at bounding box center [495, 335] width 27 height 10
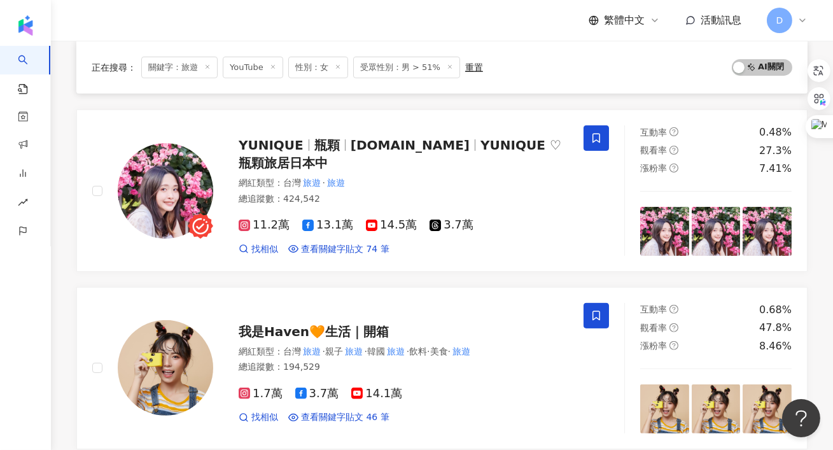
scroll to position [925, 0]
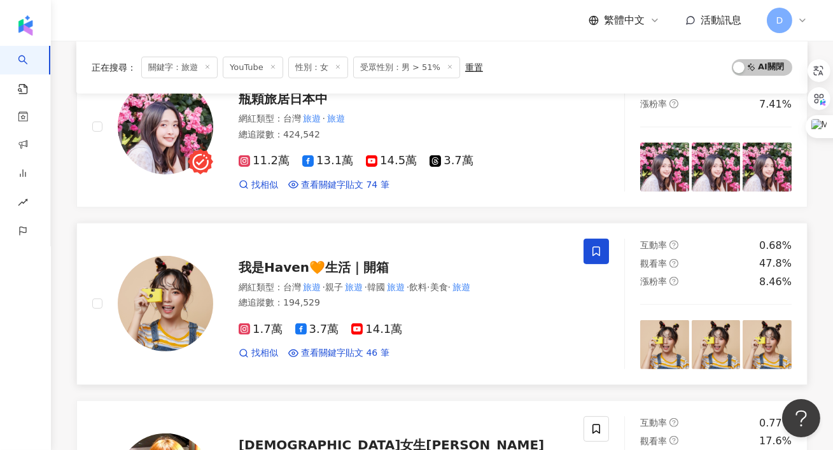
click at [352, 274] on div "我是Haven🧡生活｜開箱" at bounding box center [404, 267] width 330 height 18
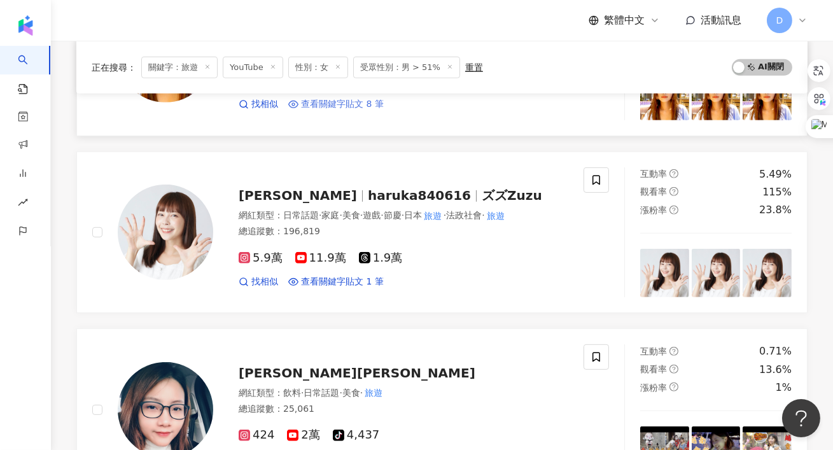
scroll to position [1355, 0]
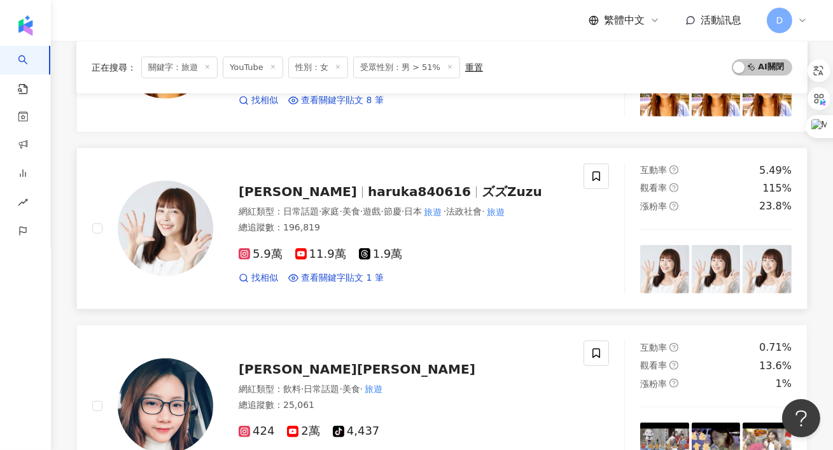
click at [325, 199] on div "楊文孜 haruka840616 ズズZuzu 網紅類型 ： 日常話題 · 家庭 · 美食 · 遊戲 · 節慶 · 日本 旅遊 · 法政社會 · 旅遊 總追蹤…" at bounding box center [390, 227] width 355 height 111
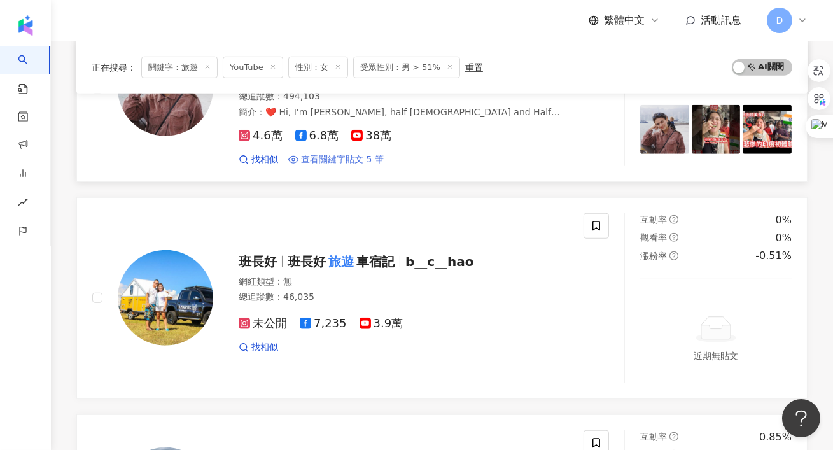
scroll to position [1799, 0]
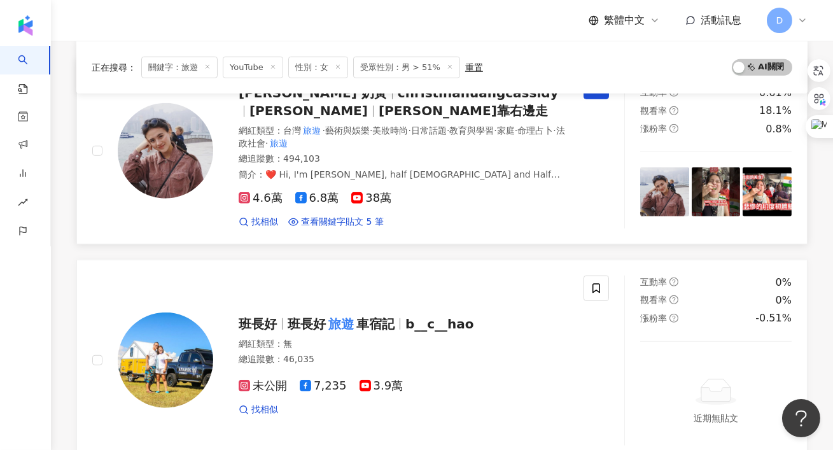
click at [336, 115] on span "Christina Huang" at bounding box center [313, 110] width 129 height 15
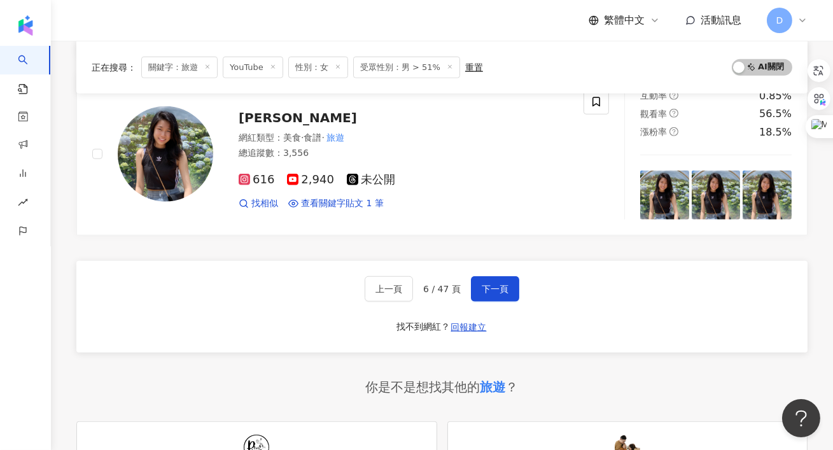
click at [468, 286] on div "上一頁 6 / 47 頁 下一頁" at bounding box center [442, 288] width 155 height 25
click at [483, 286] on span "下一頁" at bounding box center [495, 289] width 27 height 10
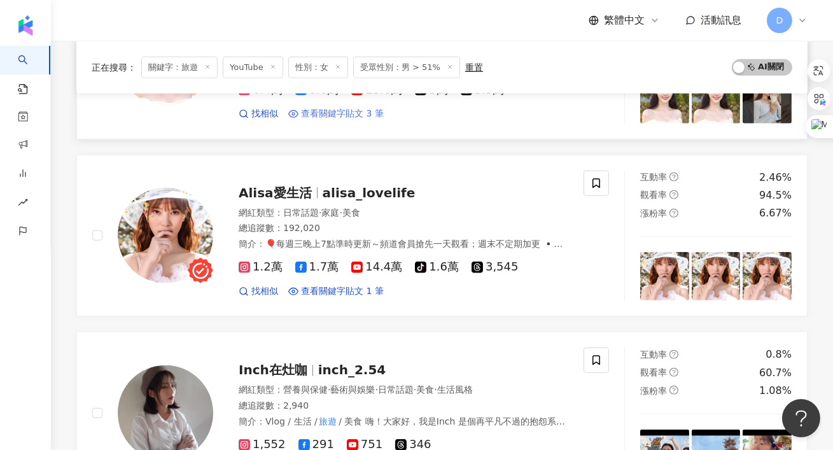
scroll to position [1413, 0]
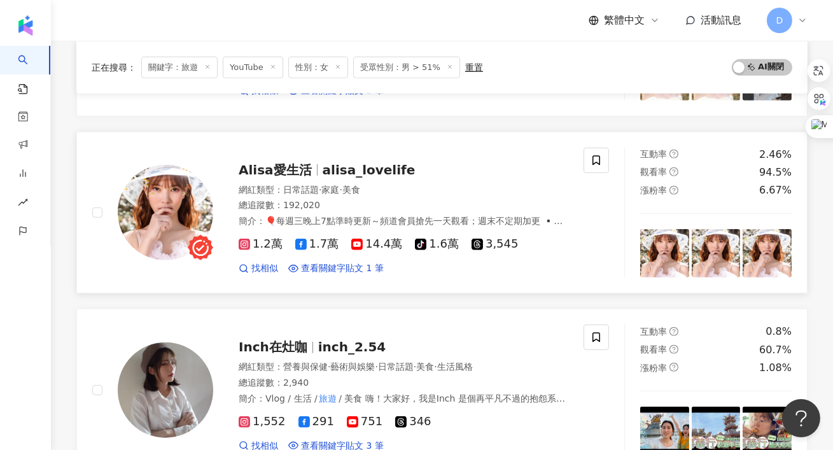
click at [323, 162] on span "alisa_lovelife" at bounding box center [369, 169] width 93 height 15
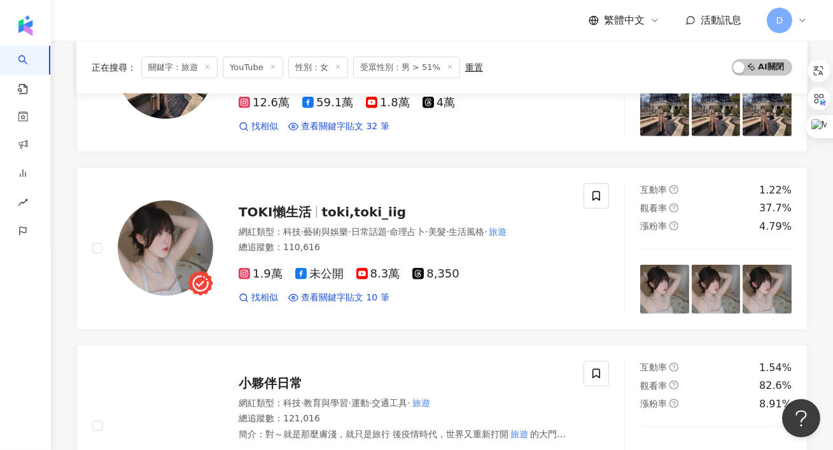
scroll to position [1918, 0]
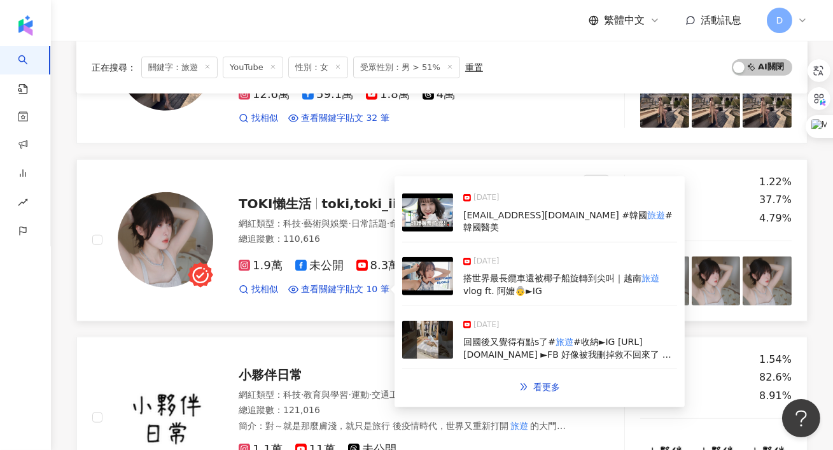
click at [316, 193] on div "TOKI懶生活 toki,toki_iig 網紅類型 ： 科技 · 藝術與娛樂 · 日常話題 · 命理占卜 · 美髮 · 生活風格 · 旅遊 總追蹤數 ： 1…" at bounding box center [390, 239] width 355 height 111
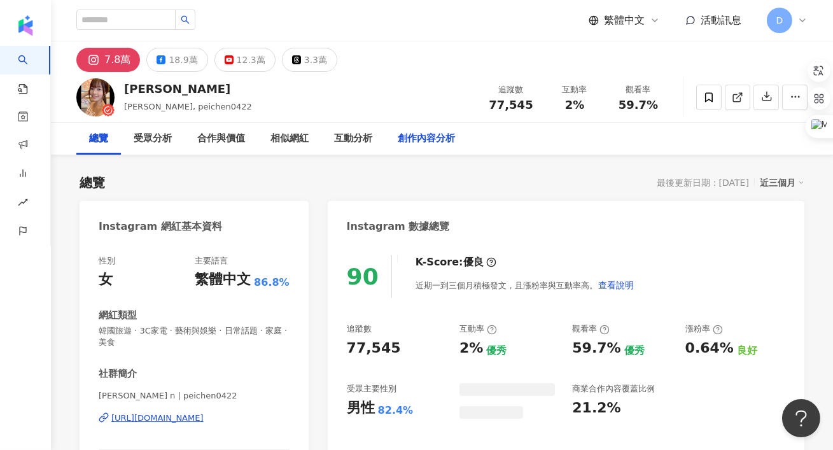
click at [415, 129] on div "創作內容分析" at bounding box center [426, 139] width 83 height 32
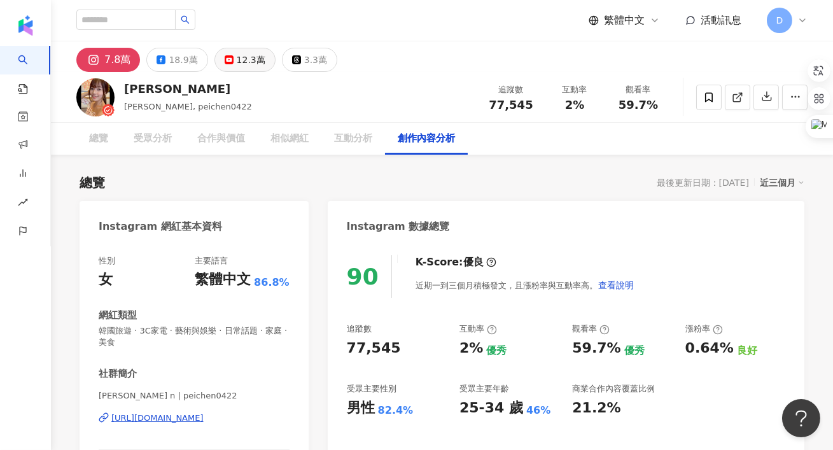
click at [253, 66] on div "12.3萬" at bounding box center [251, 60] width 29 height 18
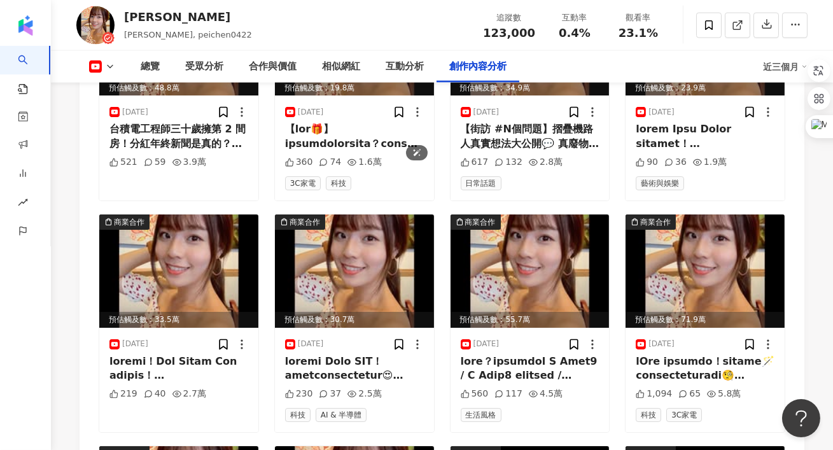
scroll to position [4055, 0]
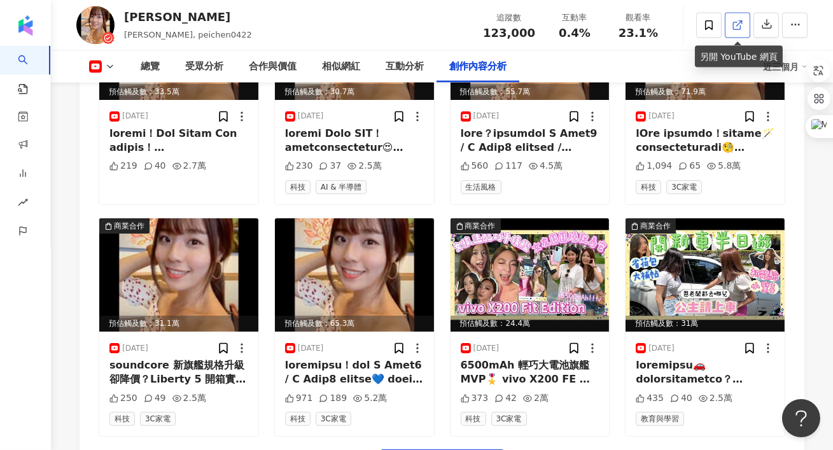
click at [738, 27] on icon at bounding box center [737, 25] width 11 height 11
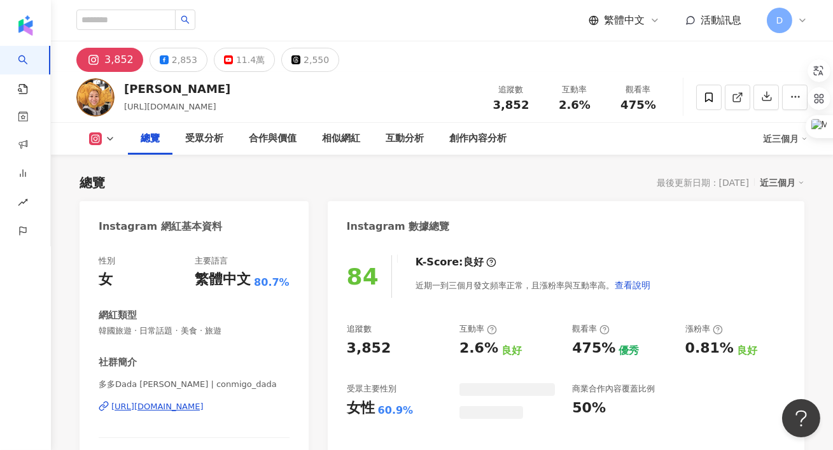
click at [245, 61] on div "11.4萬" at bounding box center [250, 60] width 29 height 18
click at [241, 66] on div "11.4萬" at bounding box center [250, 60] width 29 height 18
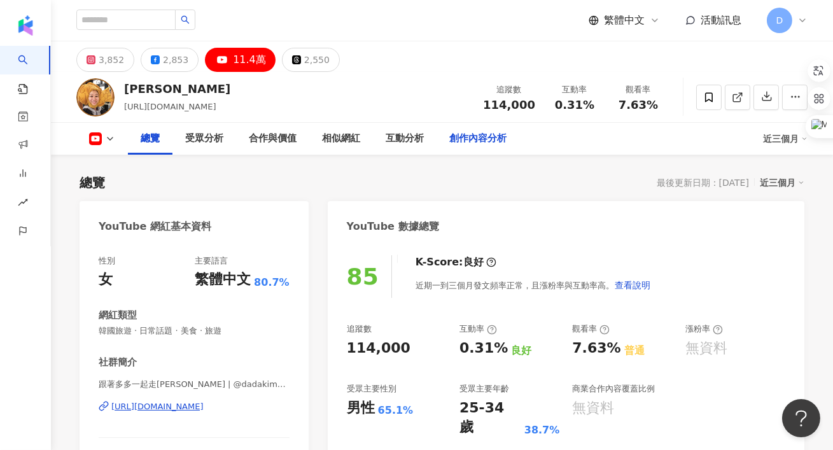
click at [460, 142] on div "創作內容分析" at bounding box center [477, 138] width 57 height 15
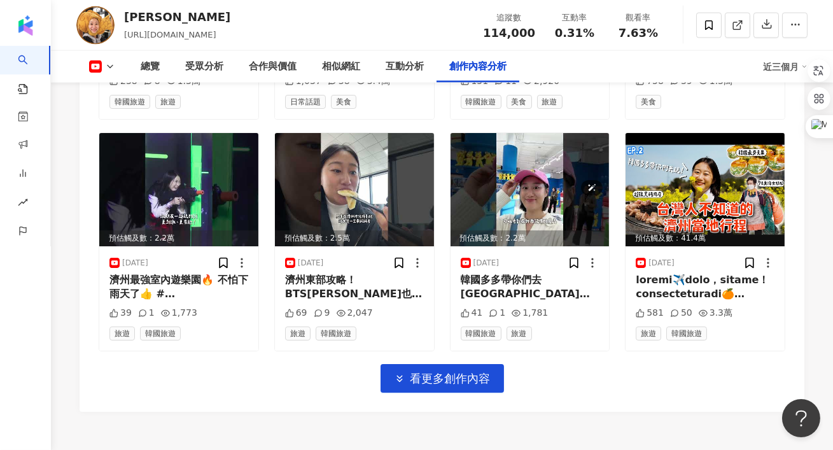
scroll to position [3952, 0]
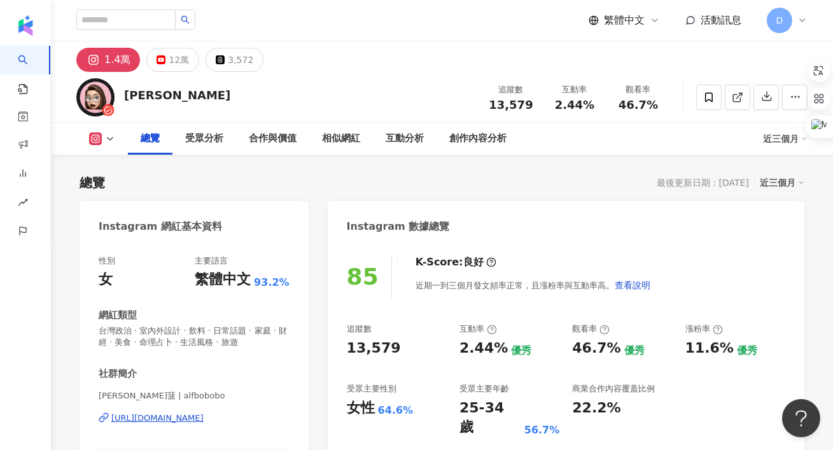
click at [445, 136] on div "創作內容分析" at bounding box center [477, 139] width 83 height 32
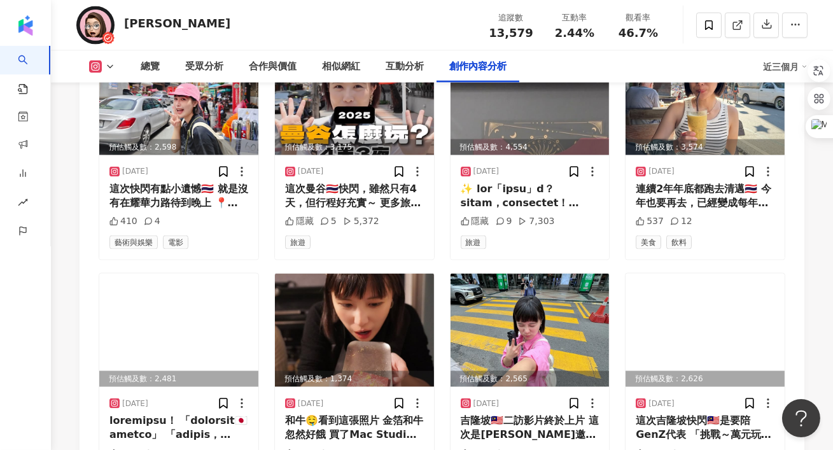
scroll to position [3588, 0]
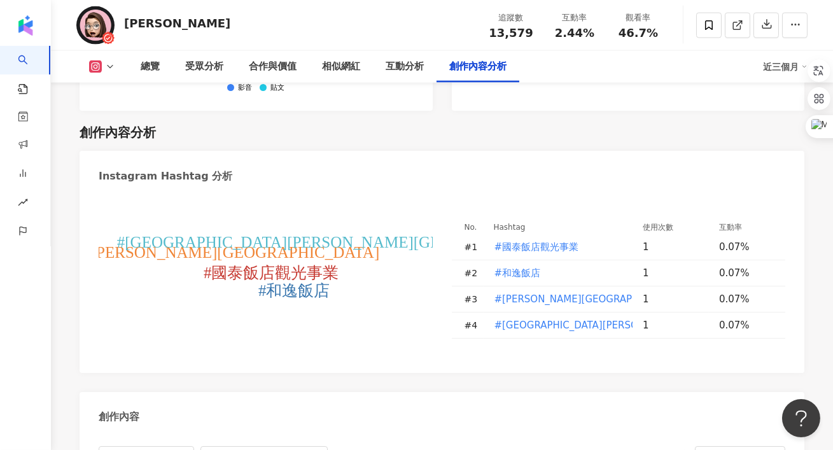
click at [101, 67] on icon at bounding box center [95, 66] width 13 height 13
click at [104, 120] on button "YouTube" at bounding box center [122, 120] width 76 height 18
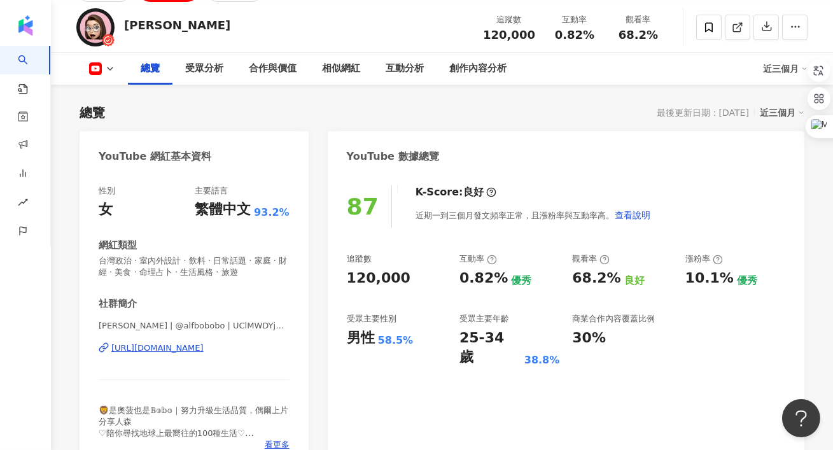
scroll to position [68, 0]
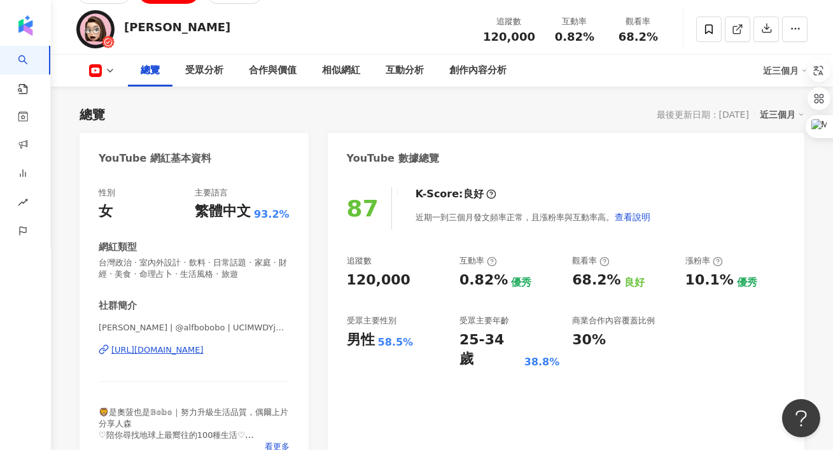
click at [185, 349] on div "https://www.youtube.com/channel/UClMWDYjHyPCd2x90W58x0lA" at bounding box center [157, 349] width 92 height 11
click at [477, 66] on div "創作內容分析" at bounding box center [477, 70] width 57 height 15
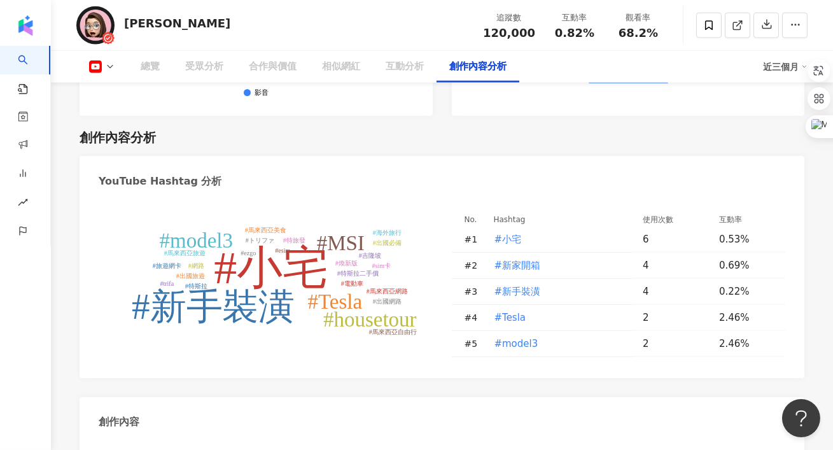
scroll to position [3254, 0]
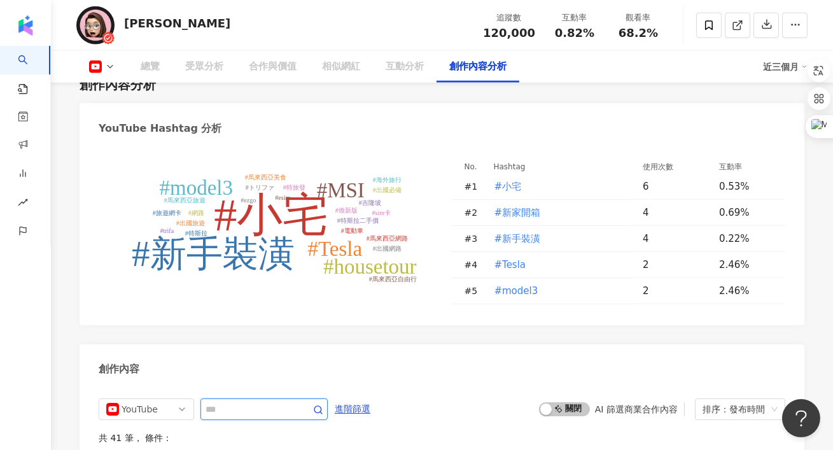
click at [260, 401] on input "text" at bounding box center [249, 408] width 89 height 15
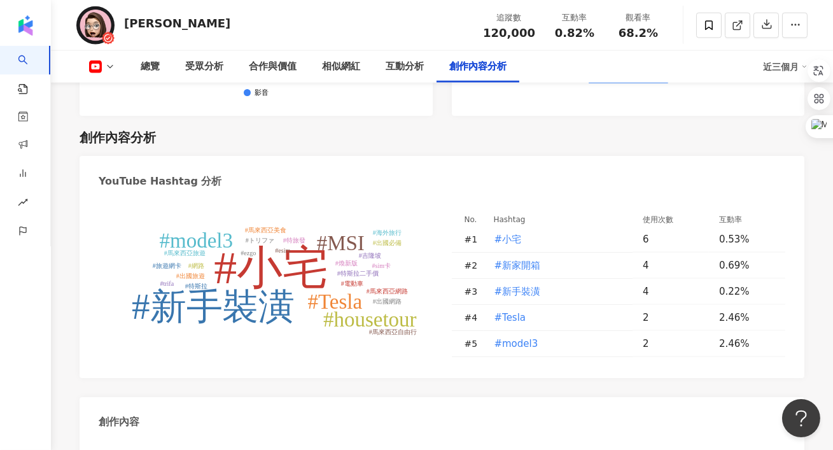
type input "****"
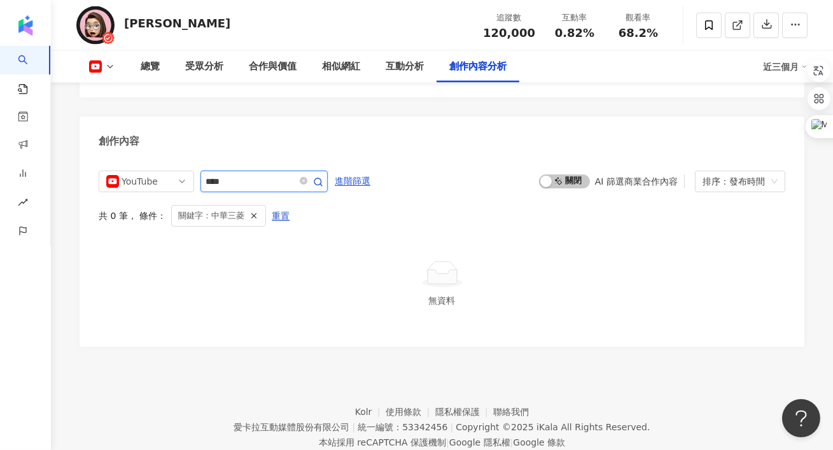
scroll to position [3483, 0]
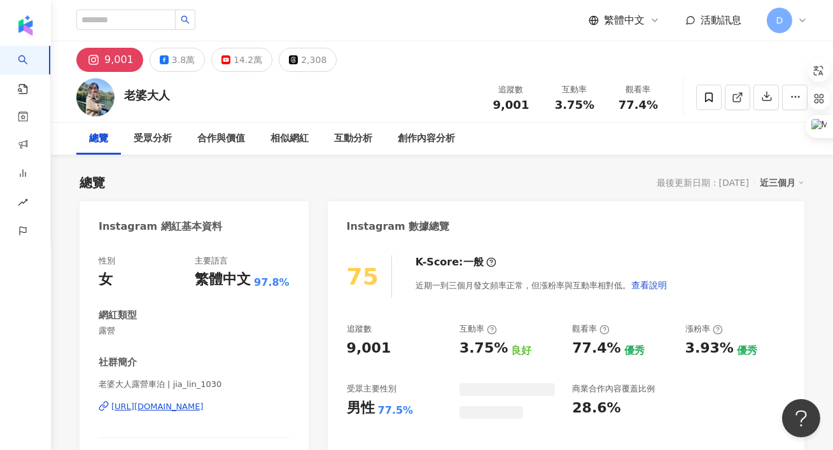
click at [240, 72] on div "老婆大人 追蹤數 9,001 互動率 3.75% 觀看率 77.4%" at bounding box center [442, 97] width 782 height 50
click at [236, 59] on div "14.2萬" at bounding box center [247, 60] width 29 height 18
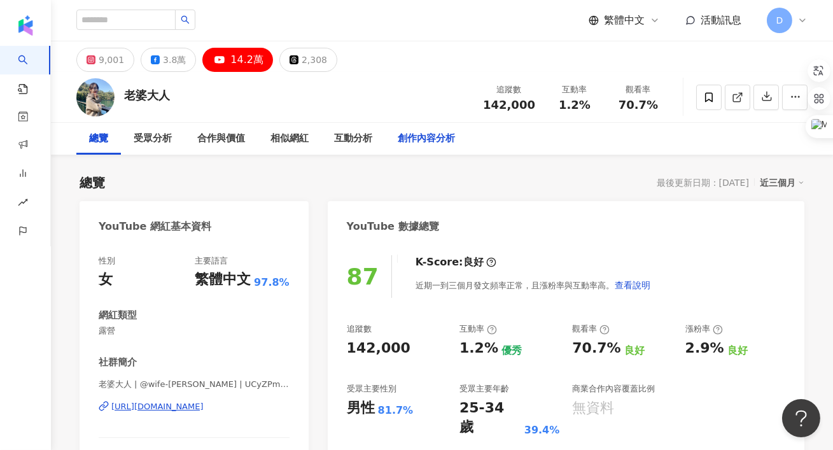
click at [428, 148] on div "創作內容分析" at bounding box center [426, 139] width 83 height 32
click at [427, 146] on div "創作內容分析" at bounding box center [426, 139] width 83 height 32
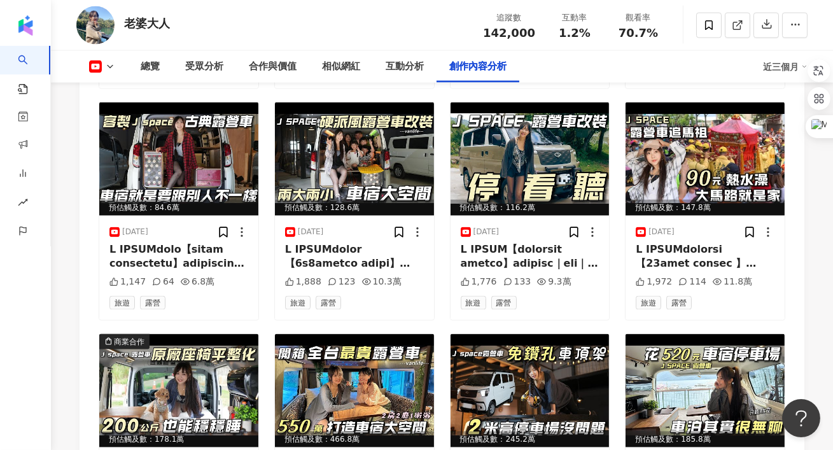
scroll to position [3999, 0]
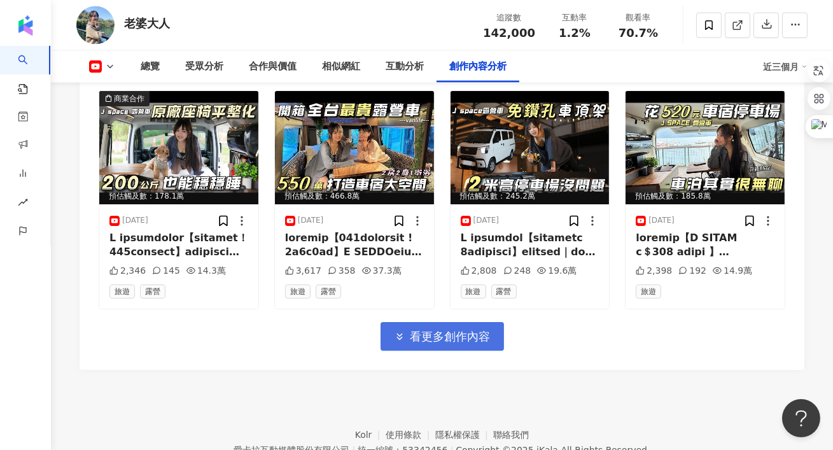
click at [427, 330] on span "看更多創作內容" at bounding box center [450, 337] width 80 height 14
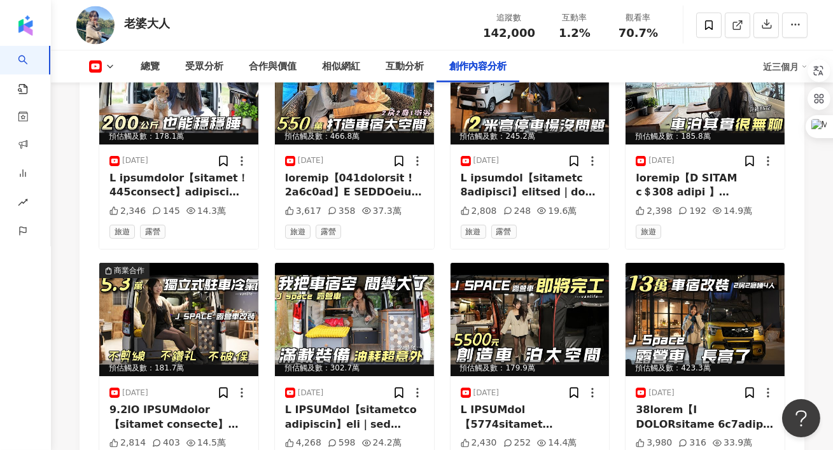
scroll to position [4175, 0]
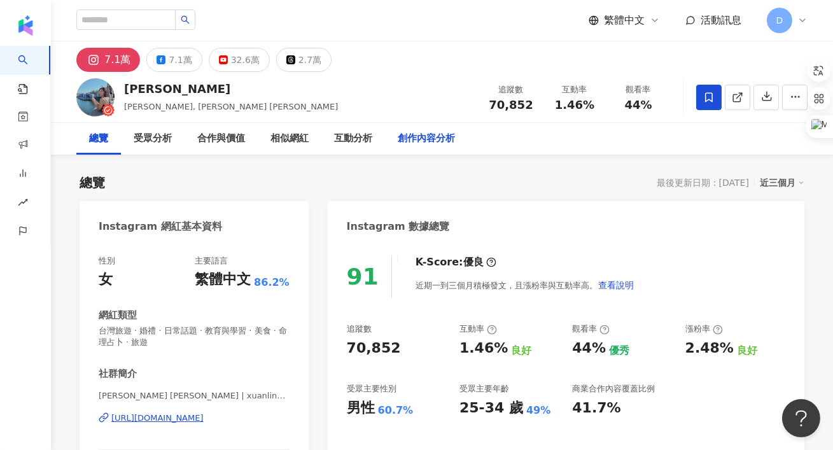
click at [450, 129] on div "創作內容分析" at bounding box center [426, 139] width 83 height 32
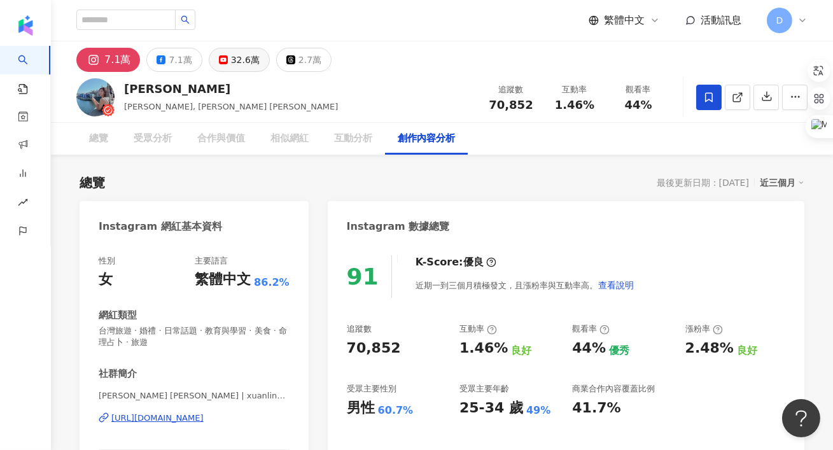
click at [231, 51] on div "32.6萬" at bounding box center [245, 60] width 29 height 18
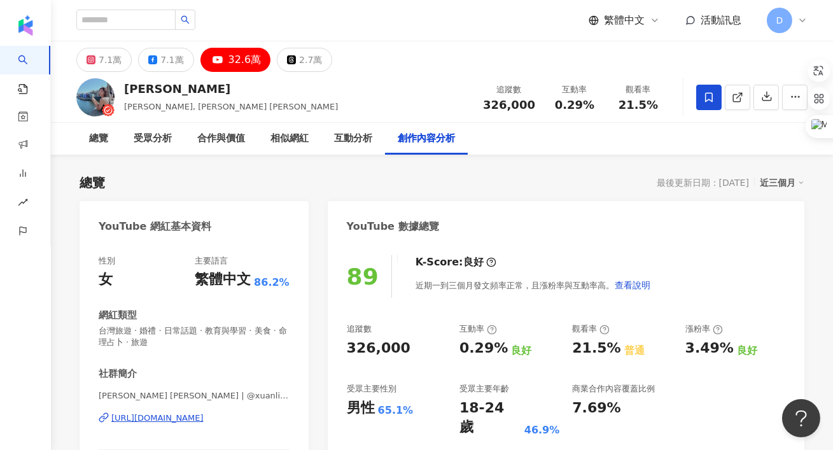
scroll to position [19, 0]
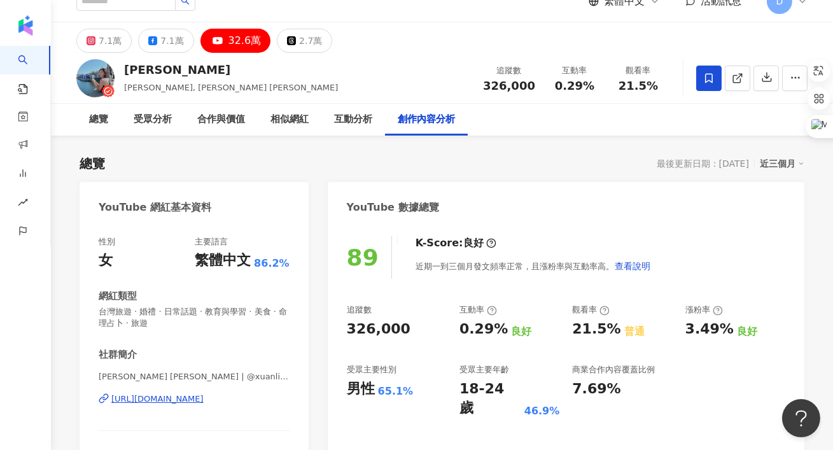
click at [228, 41] on div "32.6萬" at bounding box center [244, 41] width 33 height 18
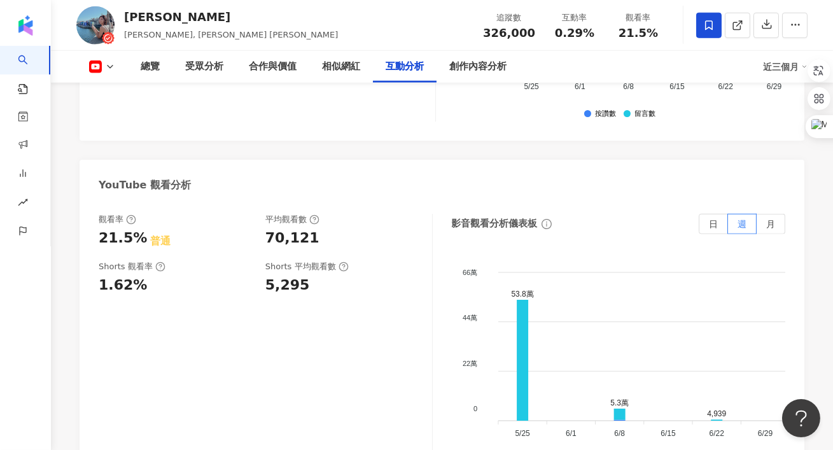
scroll to position [3181, 0]
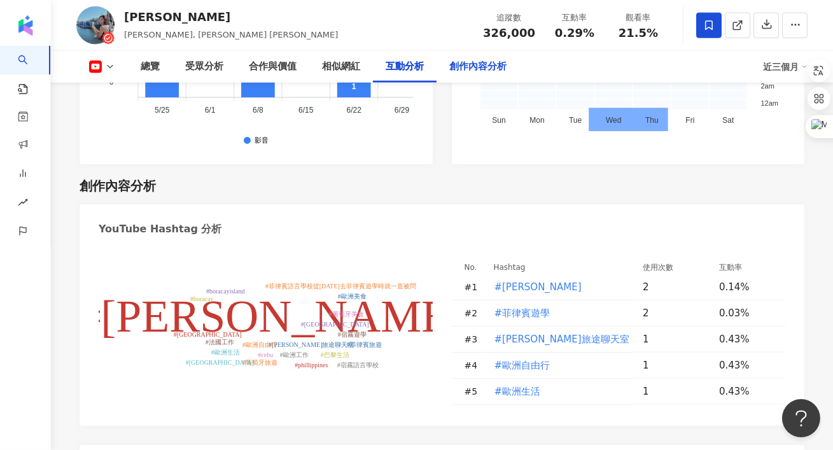
click at [470, 68] on div "創作內容分析" at bounding box center [477, 66] width 57 height 15
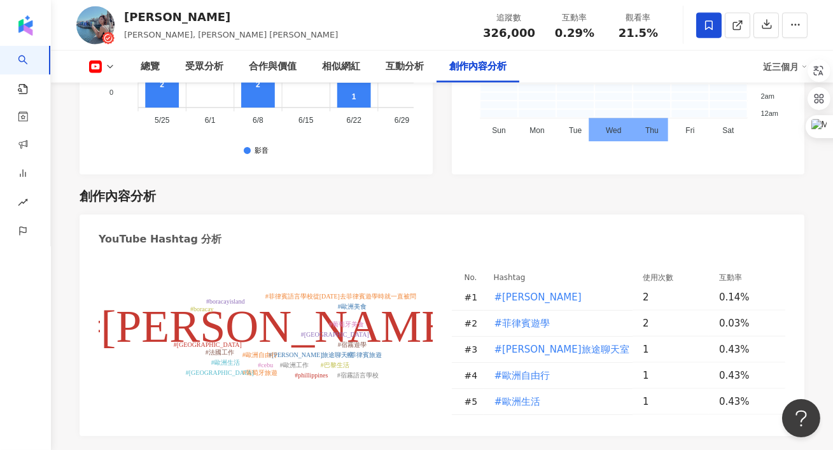
scroll to position [3124, 0]
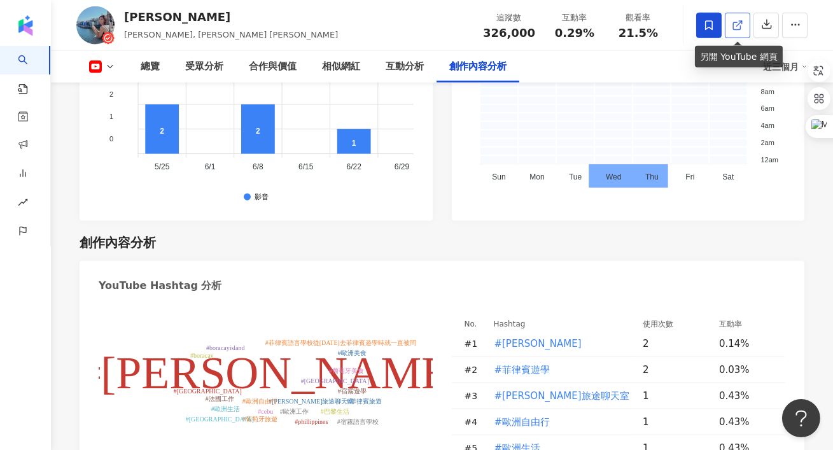
click at [734, 23] on icon at bounding box center [737, 25] width 11 height 11
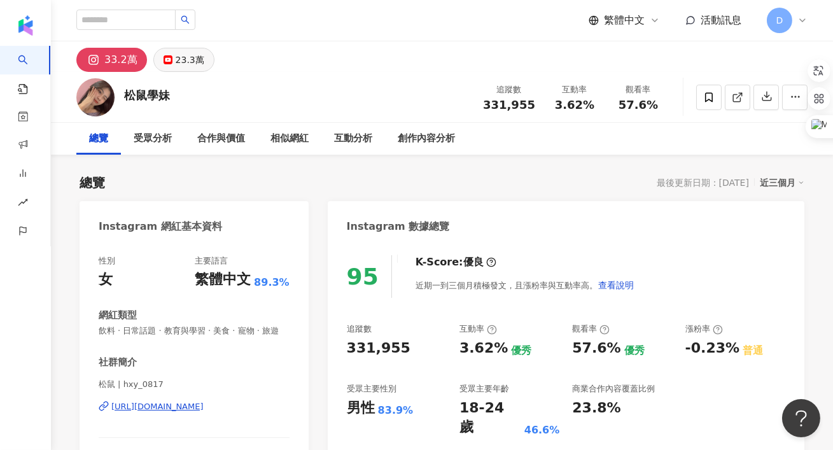
click at [193, 70] on button "23.3萬" at bounding box center [183, 60] width 61 height 24
click at [741, 101] on icon at bounding box center [737, 97] width 11 height 11
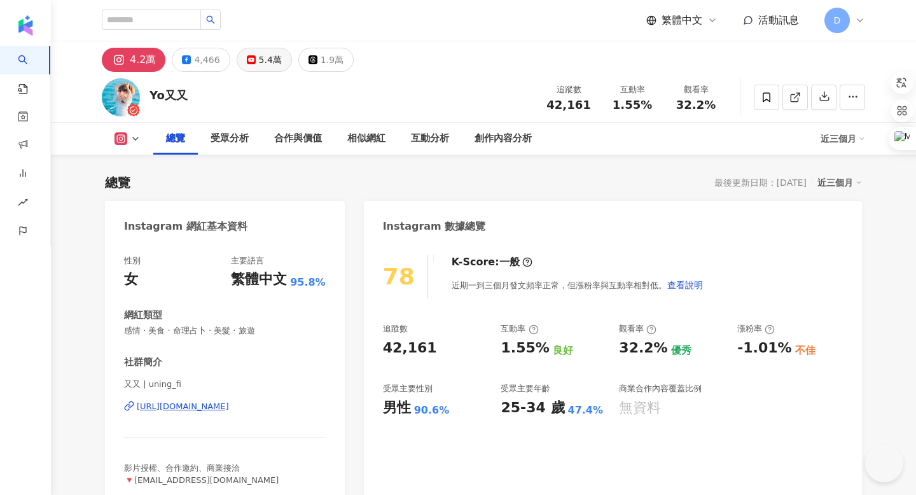
click at [259, 59] on div "5.4萬" at bounding box center [270, 60] width 23 height 18
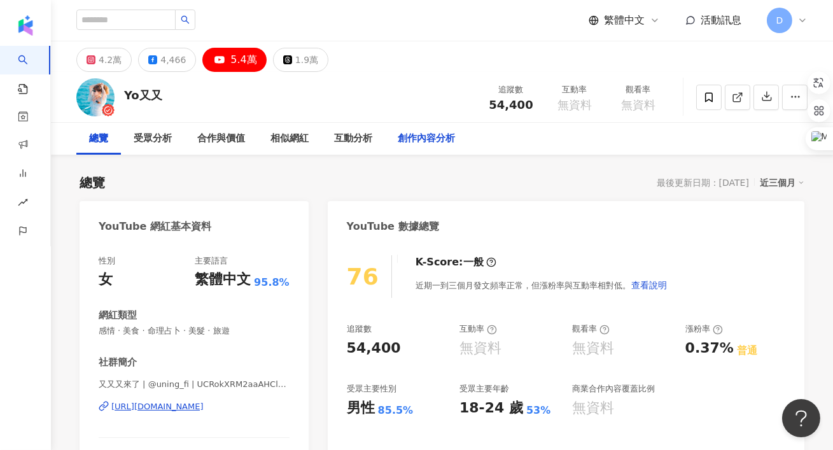
click at [430, 143] on div "創作內容分析" at bounding box center [426, 138] width 57 height 15
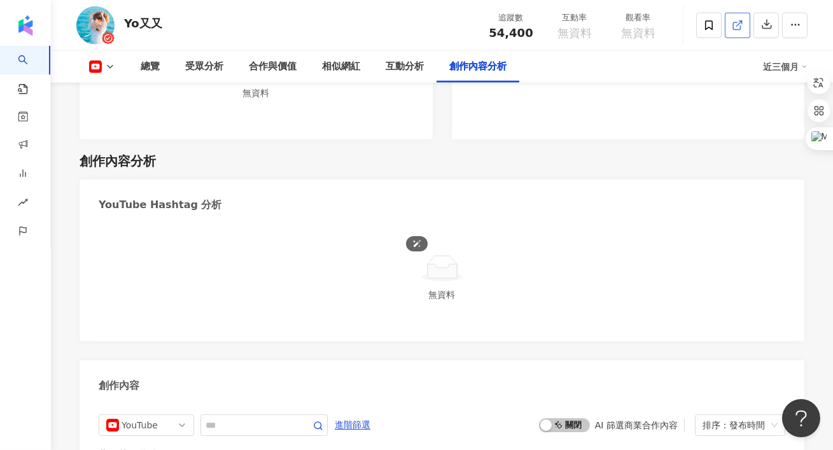
scroll to position [2994, 0]
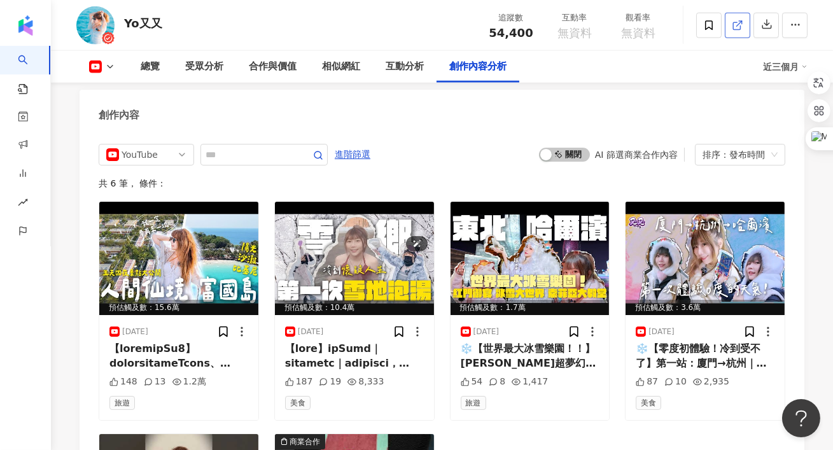
click at [731, 22] on link at bounding box center [737, 25] width 25 height 25
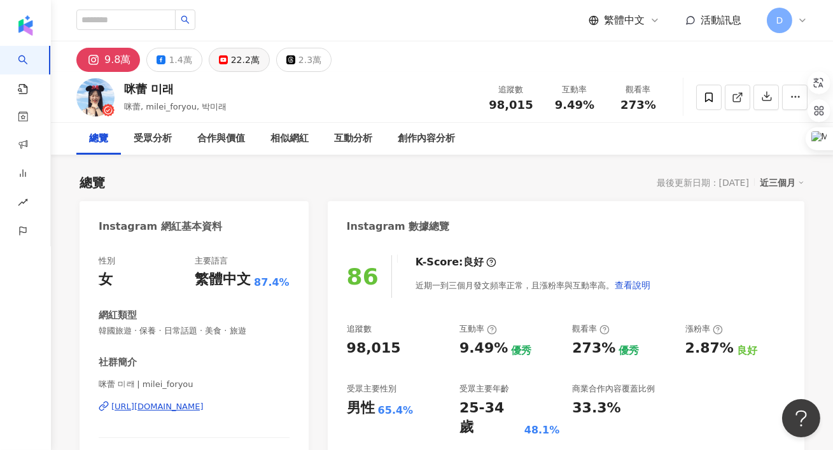
click at [242, 66] on div "22.2萬" at bounding box center [245, 60] width 29 height 18
click at [405, 140] on div "創作內容分析" at bounding box center [426, 138] width 57 height 15
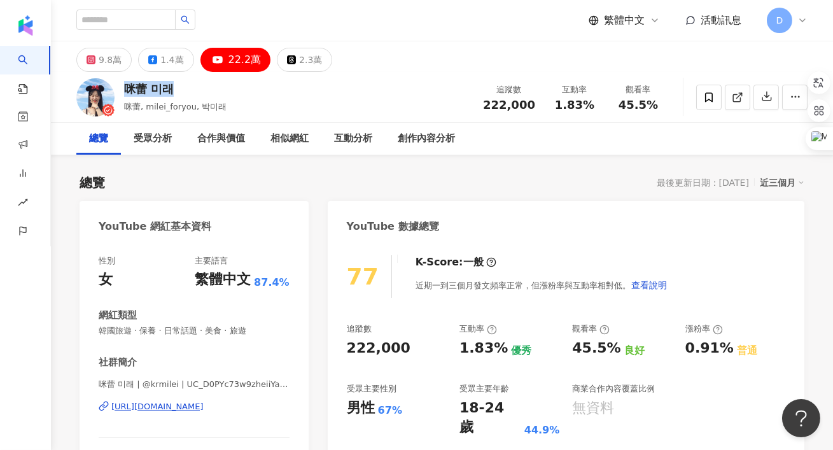
drag, startPoint x: 172, startPoint y: 92, endPoint x: 126, endPoint y: 92, distance: 46.4
click at [126, 92] on div "咪蕾 미래" at bounding box center [175, 89] width 102 height 16
copy div "咪蕾 미래"
click at [744, 99] on link at bounding box center [737, 97] width 25 height 25
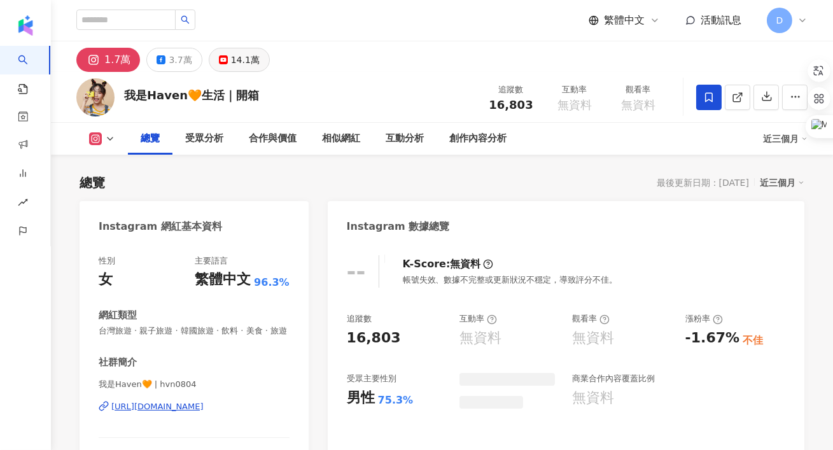
click at [245, 65] on div "14.1萬" at bounding box center [245, 60] width 29 height 18
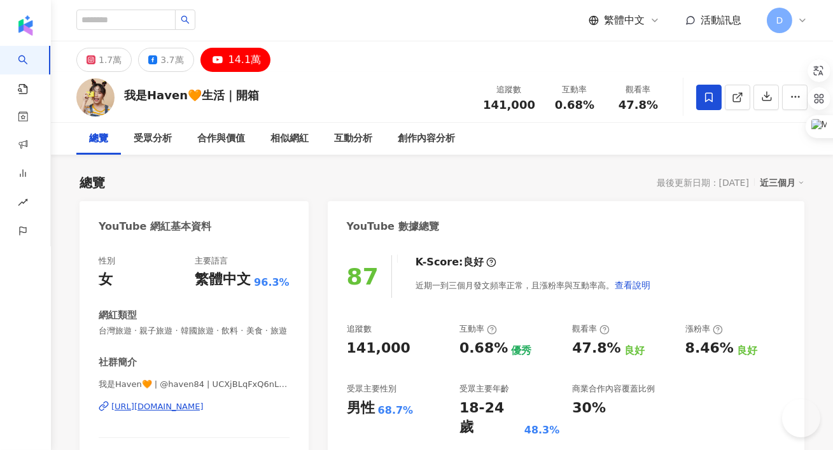
click at [476, 152] on div "總覽 受眾分析 合作與價值 相似網紅 互動分析 創作內容分析" at bounding box center [441, 139] width 731 height 32
click at [431, 146] on div "創作內容分析" at bounding box center [426, 139] width 83 height 32
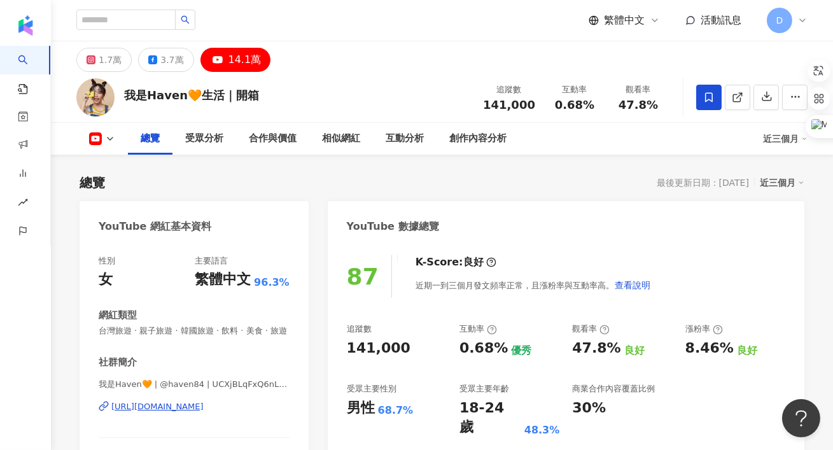
scroll to position [80, 0]
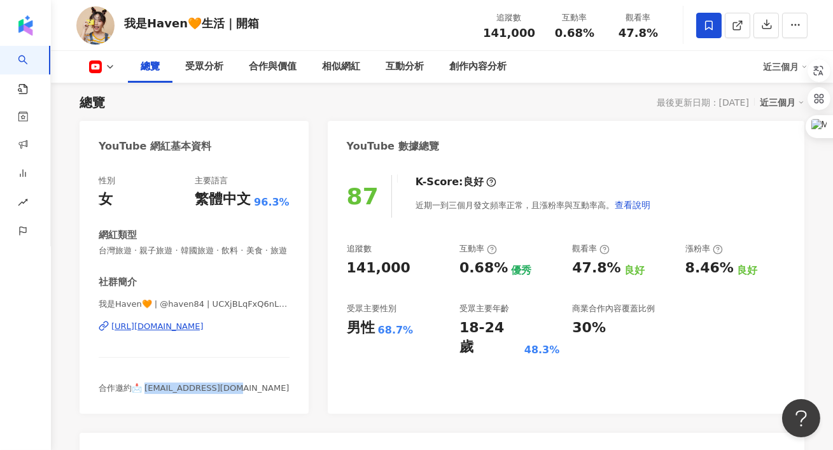
drag, startPoint x: 239, startPoint y: 389, endPoint x: 142, endPoint y: 389, distance: 96.7
click at [142, 389] on div "合作邀約📩 [EMAIL_ADDRESS][DOMAIN_NAME]" at bounding box center [194, 387] width 191 height 11
copy span "[EMAIL_ADDRESS][DOMAIN_NAME]"
click at [182, 26] on div "我是Haven🧡生活｜開箱" at bounding box center [191, 23] width 135 height 16
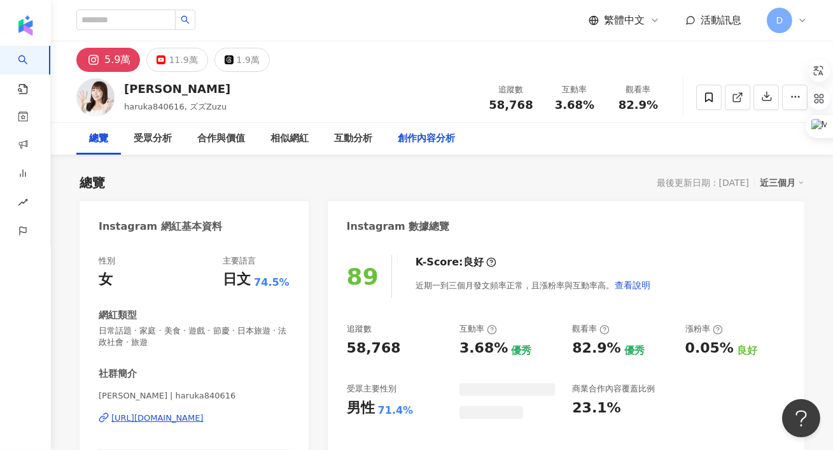
click at [438, 148] on div "創作內容分析" at bounding box center [426, 139] width 83 height 32
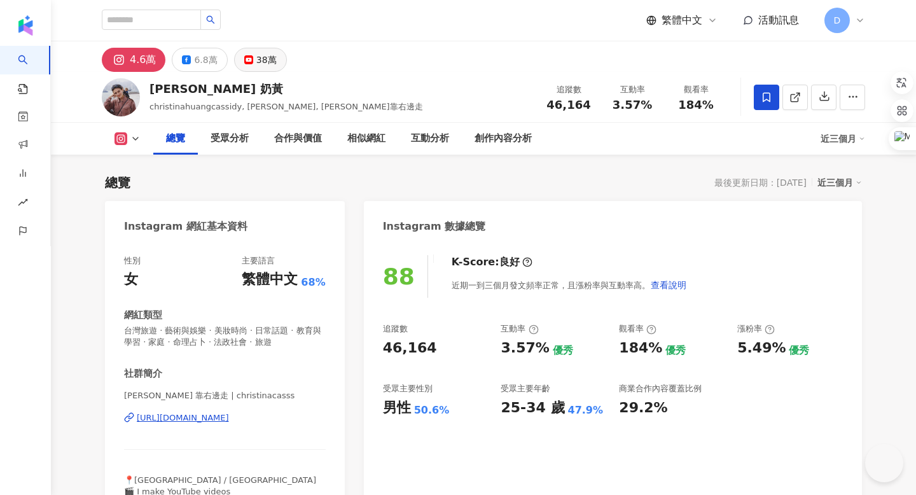
click at [256, 67] on div "38萬" at bounding box center [266, 60] width 20 height 18
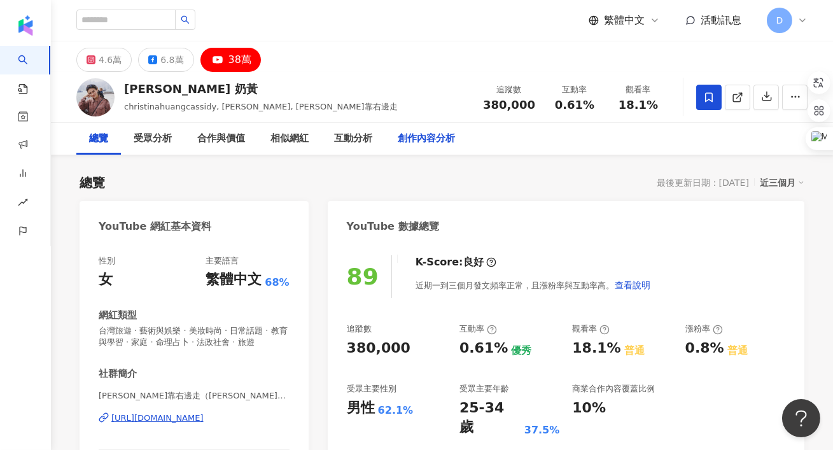
click at [422, 139] on div "創作內容分析" at bounding box center [426, 138] width 57 height 15
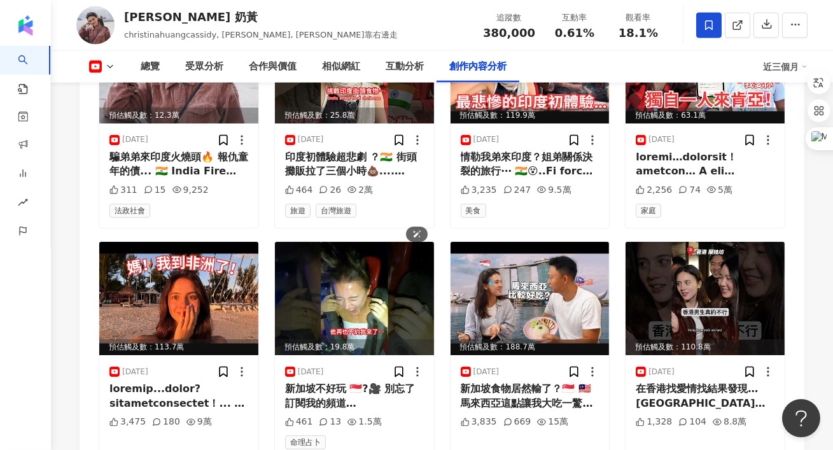
scroll to position [3789, 0]
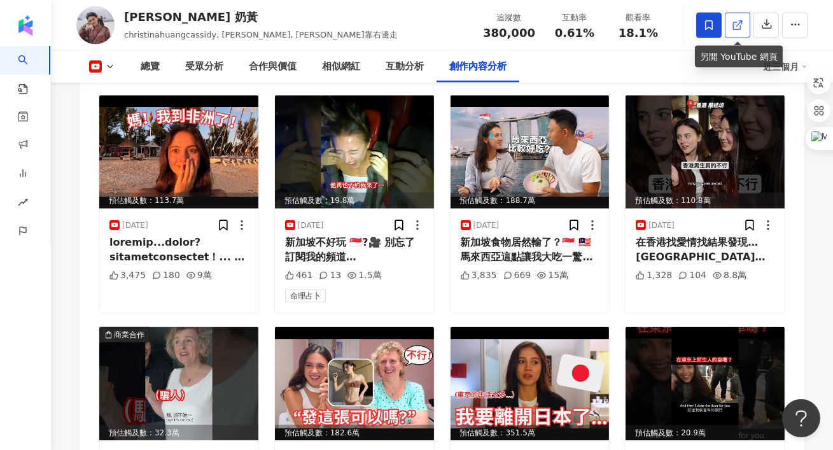
click at [742, 34] on link at bounding box center [737, 25] width 25 height 25
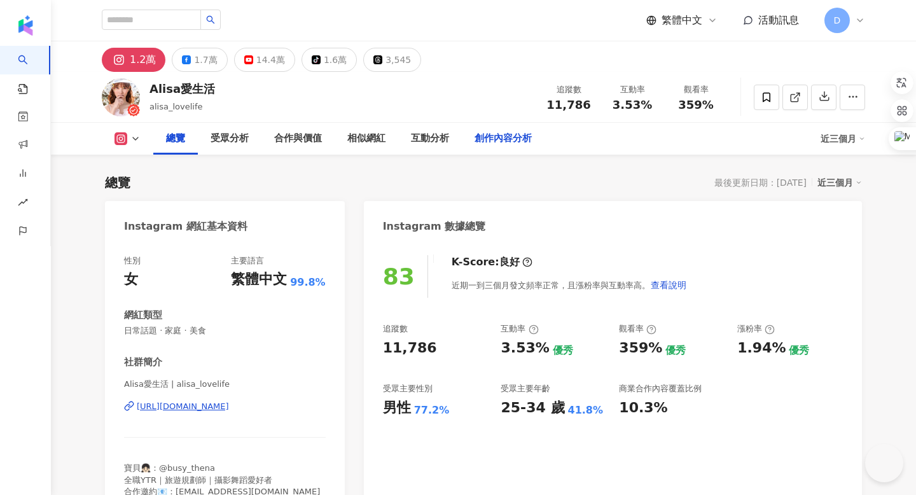
click at [245, 60] on rect at bounding box center [249, 59] width 8 height 5
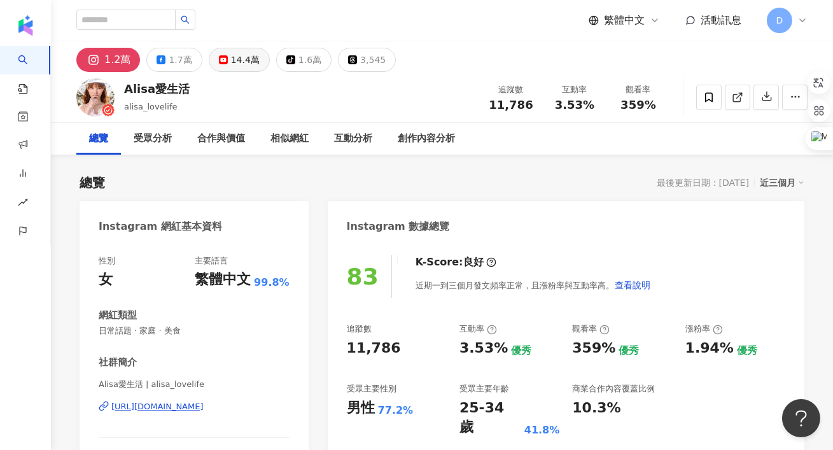
click at [233, 60] on div "14.4萬" at bounding box center [245, 60] width 29 height 18
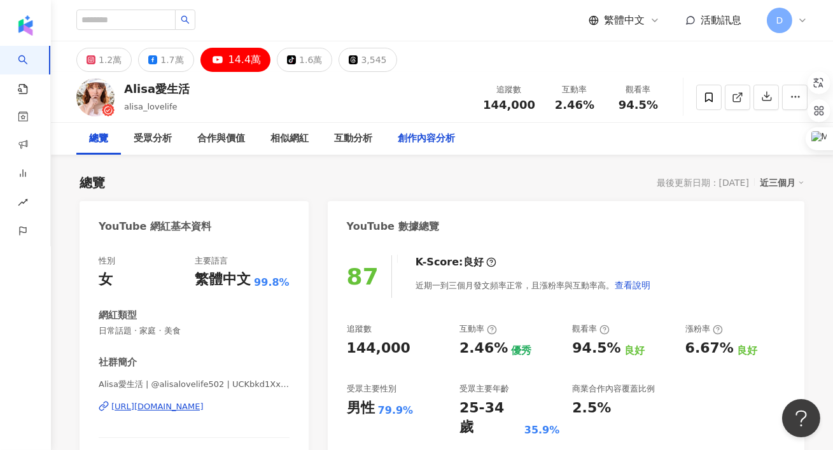
click at [426, 146] on div "創作內容分析" at bounding box center [426, 139] width 83 height 32
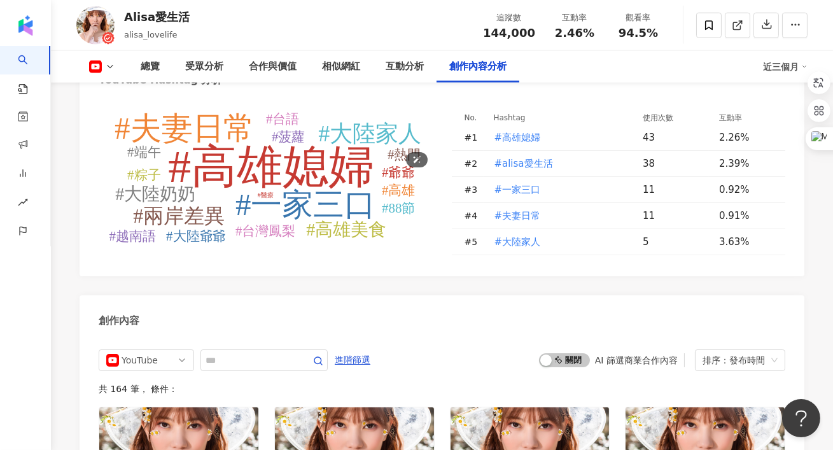
scroll to position [3771, 0]
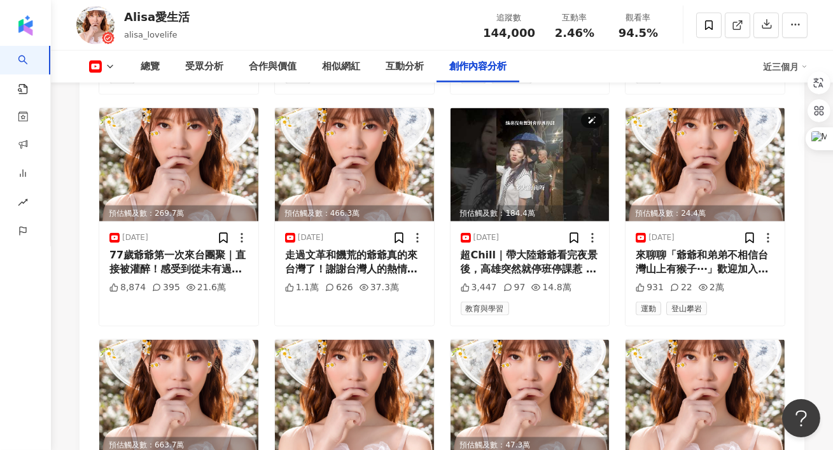
click at [736, 32] on link at bounding box center [737, 25] width 25 height 25
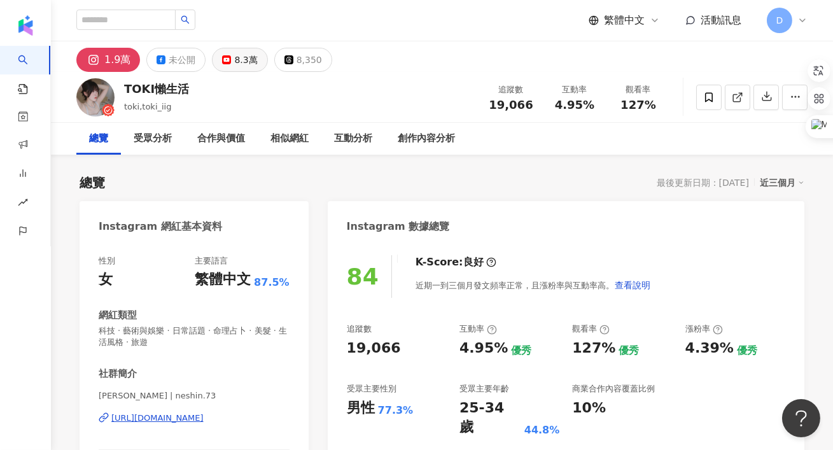
click at [238, 61] on div "8.3萬" at bounding box center [245, 60] width 23 height 18
click at [743, 95] on link at bounding box center [737, 97] width 25 height 25
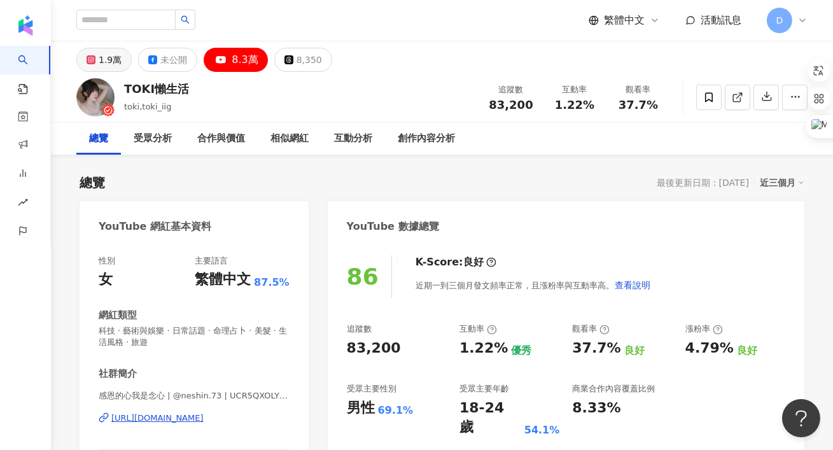
click at [104, 68] on div "1.9萬" at bounding box center [110, 60] width 23 height 18
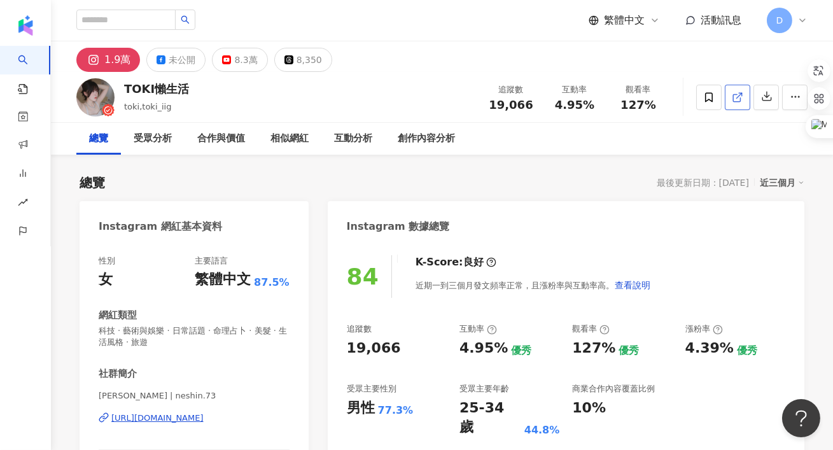
click at [727, 93] on link at bounding box center [737, 97] width 25 height 25
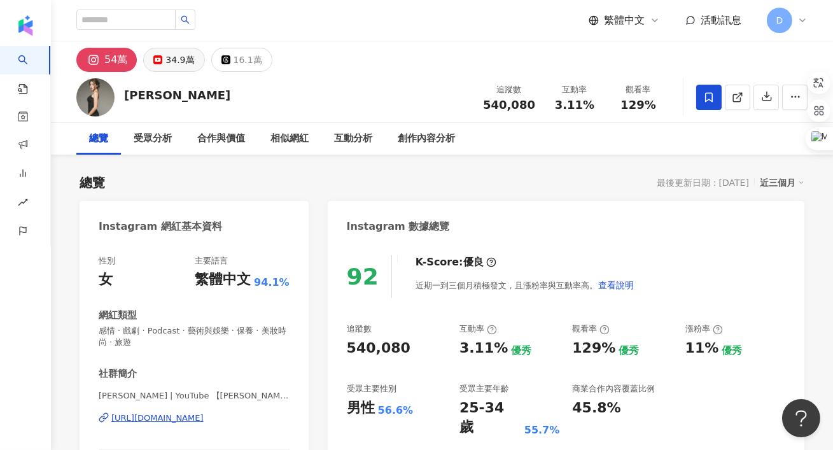
click at [162, 67] on button "34.9萬" at bounding box center [173, 60] width 61 height 24
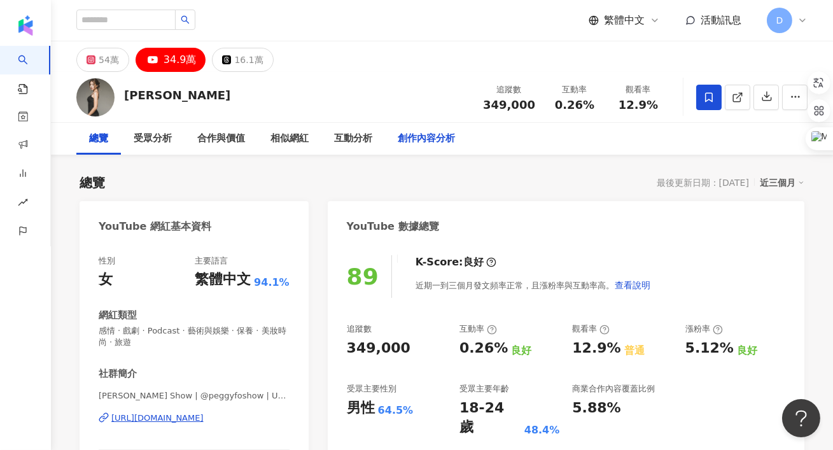
click at [414, 151] on div "創作內容分析" at bounding box center [426, 139] width 83 height 32
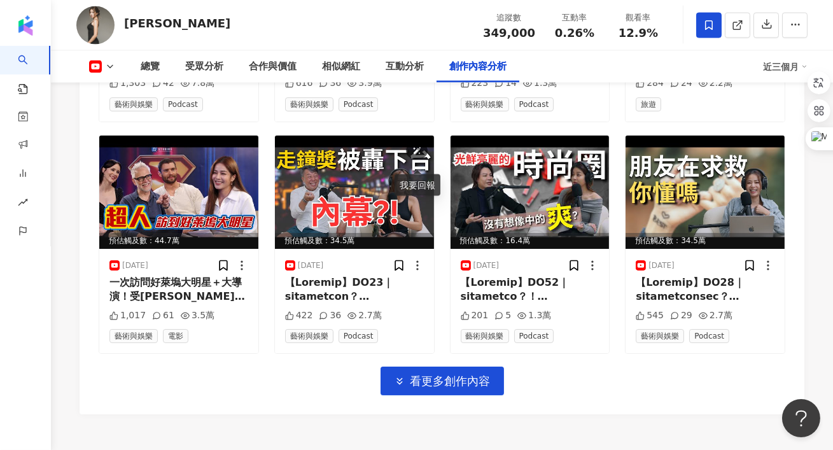
scroll to position [3963, 0]
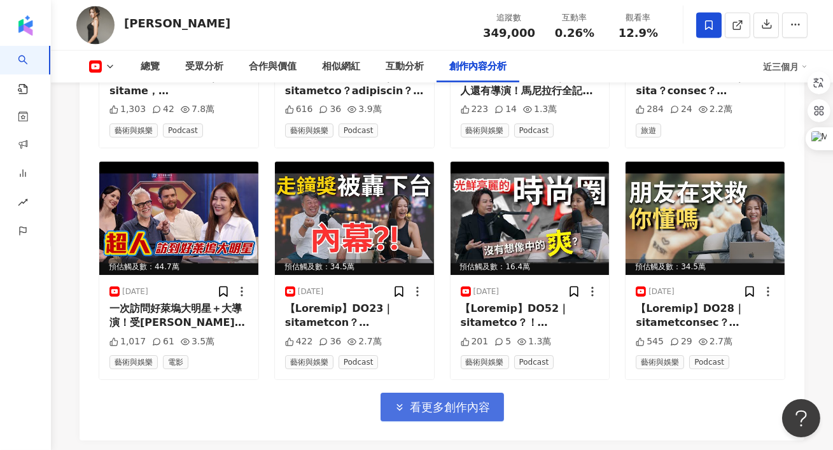
click at [413, 400] on span "看更多創作內容" at bounding box center [450, 407] width 80 height 14
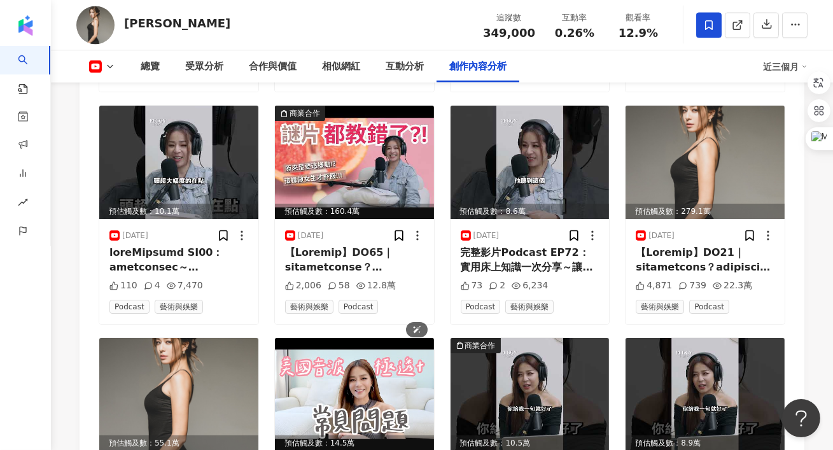
scroll to position [4507, 0]
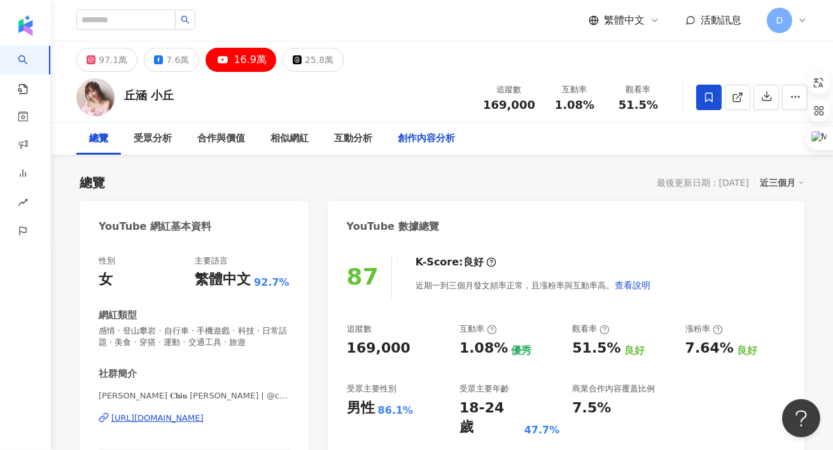
click at [421, 139] on div "創作內容分析" at bounding box center [426, 138] width 57 height 15
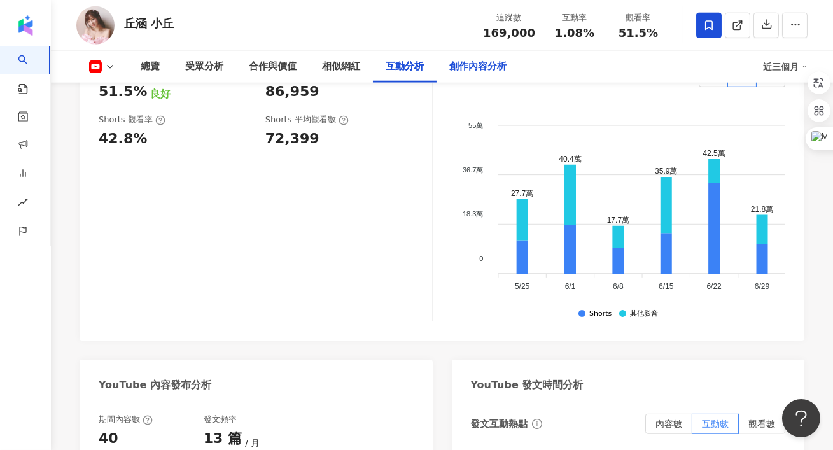
scroll to position [2075, 0]
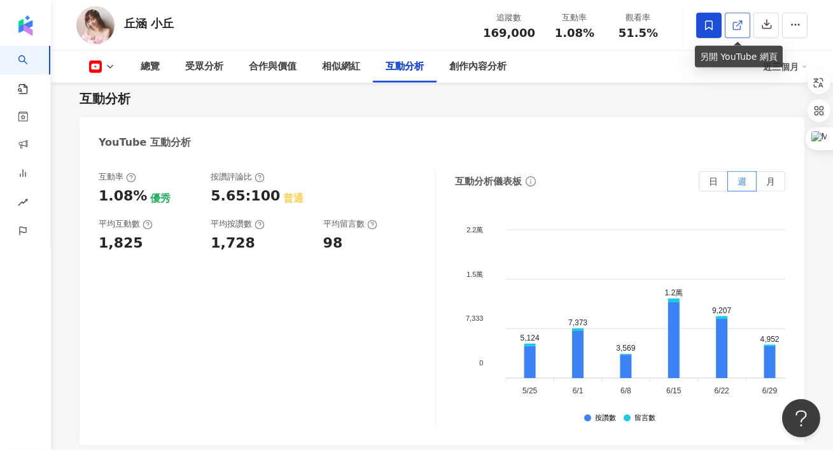
click at [742, 29] on icon at bounding box center [737, 25] width 11 height 11
